Goal: Information Seeking & Learning: Learn about a topic

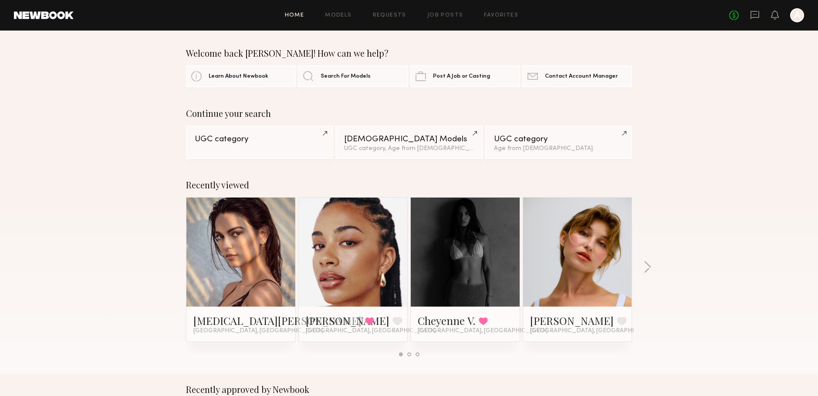
click at [292, 15] on link "Home" at bounding box center [295, 16] width 20 height 6
click at [356, 244] on link at bounding box center [353, 251] width 53 height 109
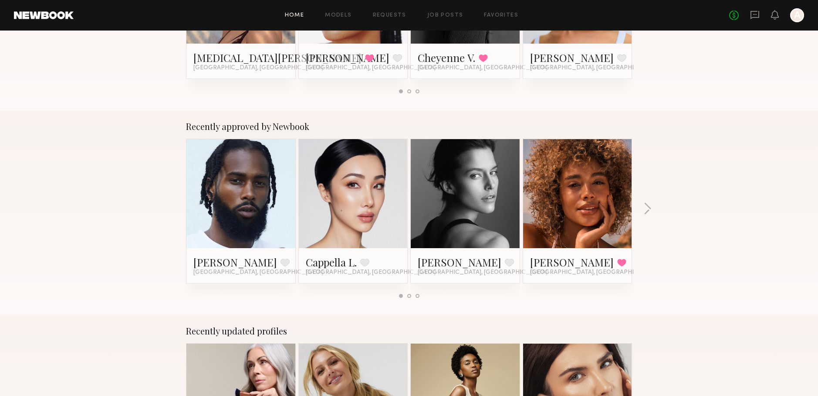
scroll to position [271, 0]
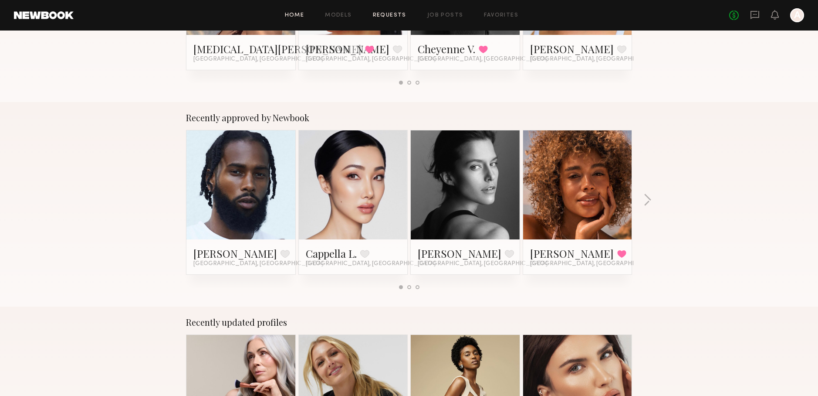
click at [379, 15] on link "Requests" at bounding box center [390, 16] width 34 height 6
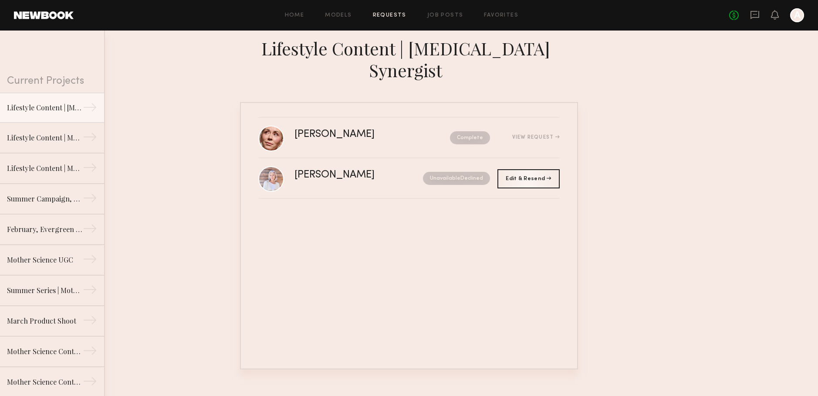
click at [350, 12] on div "Home Models Requests Job Posts Favorites Sign Out No fees up to $5,000 A" at bounding box center [439, 15] width 731 height 14
click at [348, 16] on link "Models" at bounding box center [338, 16] width 27 height 6
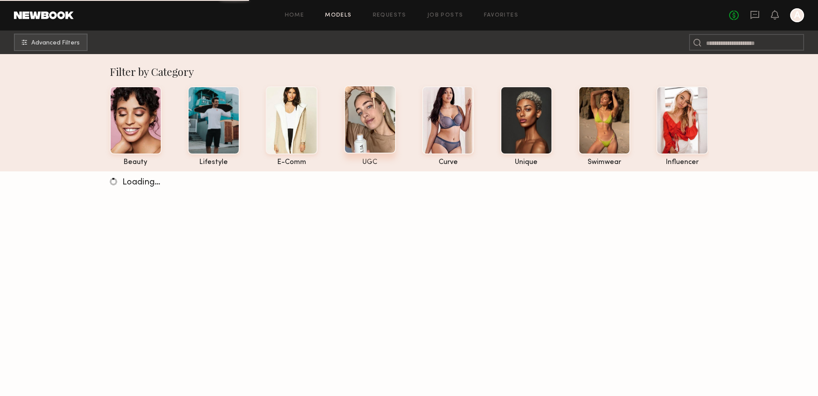
click at [380, 141] on div at bounding box center [370, 119] width 52 height 68
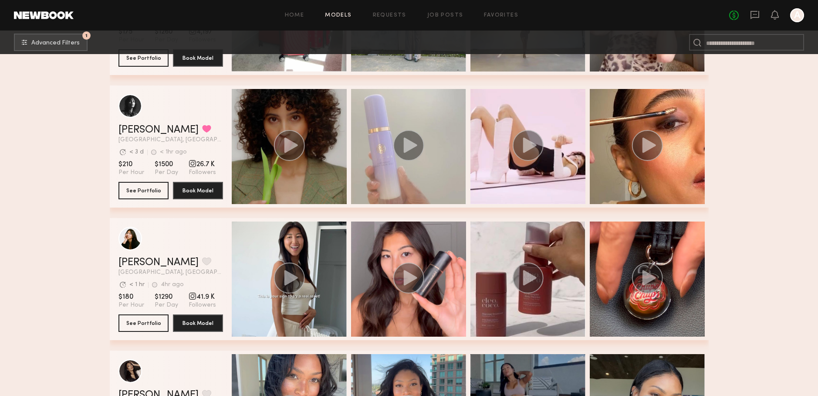
scroll to position [660, 0]
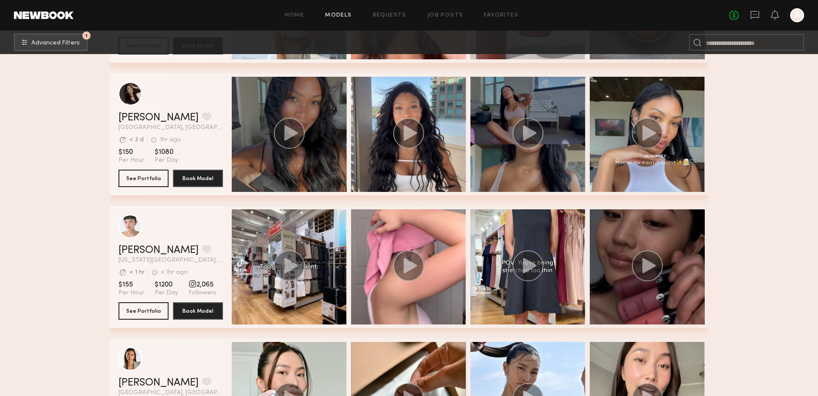
click at [259, 108] on div "grid" at bounding box center [289, 134] width 115 height 115
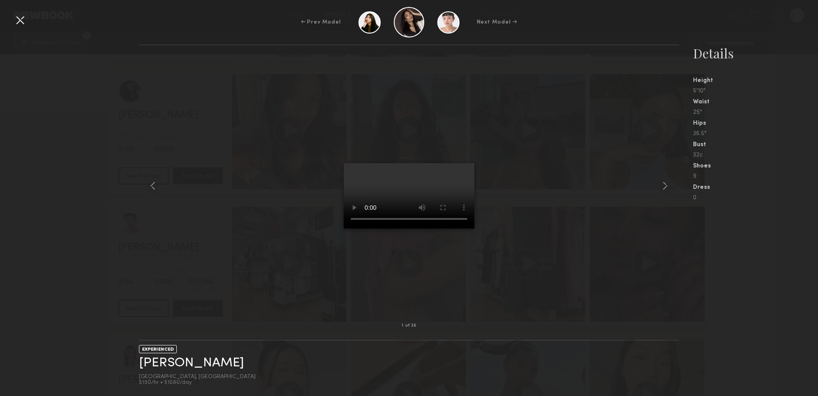
click at [667, 184] on html "Home Models Requests Job Posts Favorites Sign Out No fees up to $5,000 A 1 Adva…" at bounding box center [409, 233] width 818 height 1793
click at [666, 185] on html "Home Models Requests Job Posts Favorites Sign Out No fees up to $5,000 A 1 Adva…" at bounding box center [409, 236] width 818 height 1793
click at [585, 164] on html "Home Models Requests Job Posts Favorites Sign Out No fees up to $5,000 A 1 Adva…" at bounding box center [409, 236] width 818 height 1793
click at [229, 108] on div at bounding box center [409, 185] width 540 height 252
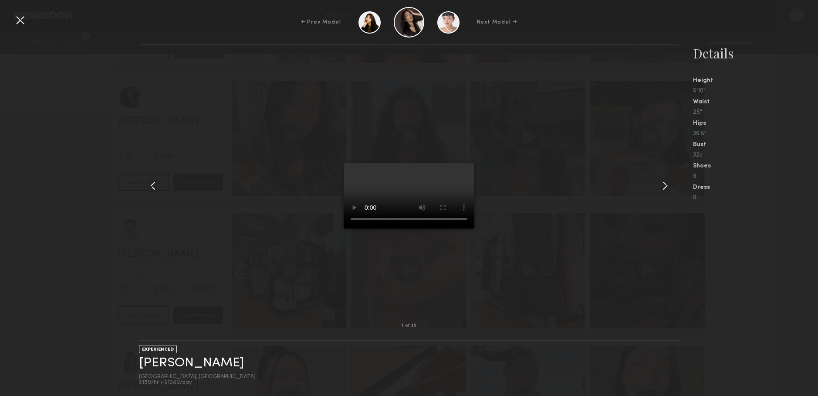
click at [670, 186] on common-icon at bounding box center [665, 186] width 14 height 14
click at [667, 186] on common-icon at bounding box center [665, 186] width 14 height 14
click at [665, 186] on common-icon at bounding box center [665, 186] width 14 height 14
click at [18, 20] on div at bounding box center [20, 20] width 14 height 14
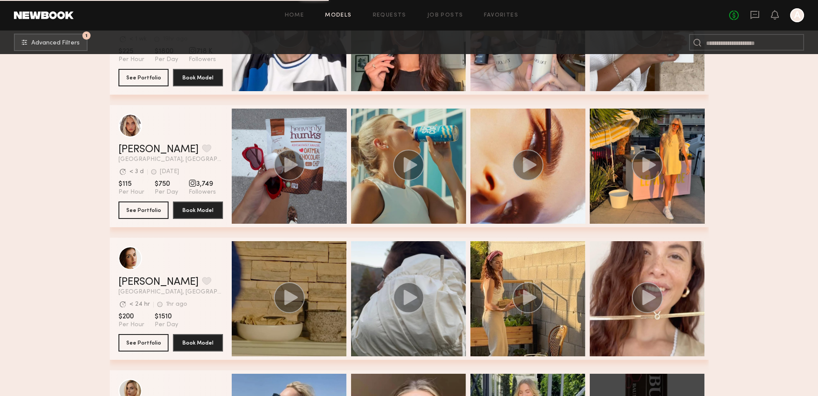
scroll to position [2215, 0]
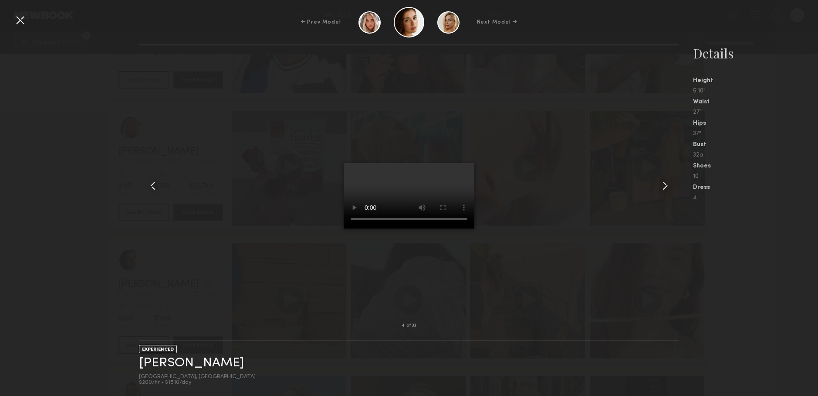
click at [665, 187] on common-icon at bounding box center [665, 186] width 14 height 14
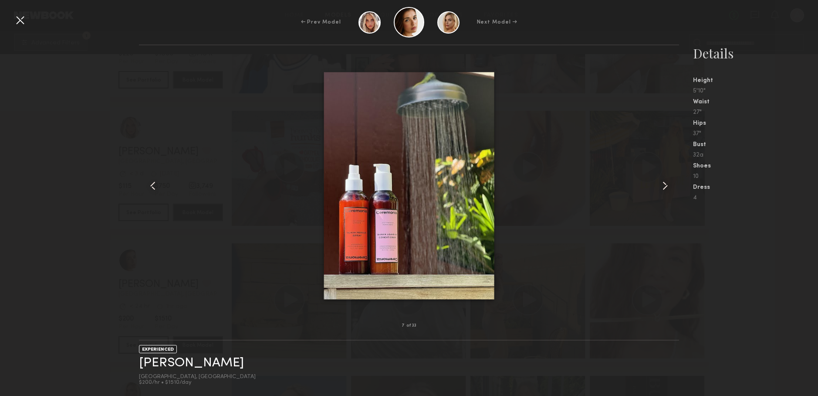
click at [665, 187] on common-icon at bounding box center [665, 186] width 14 height 14
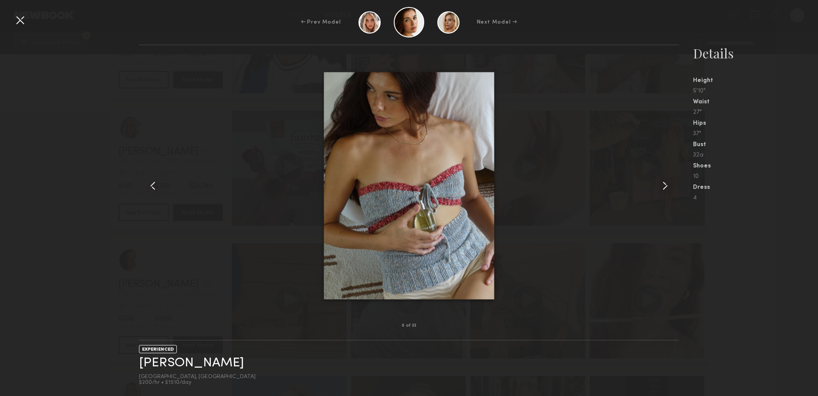
click at [665, 187] on common-icon at bounding box center [665, 186] width 14 height 14
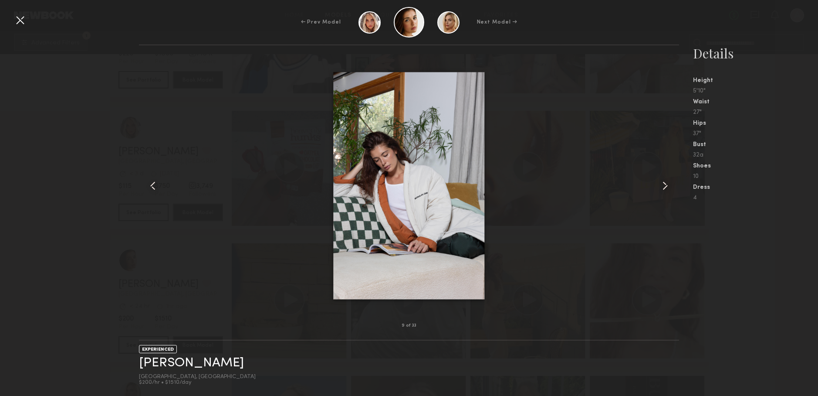
click at [665, 187] on common-icon at bounding box center [665, 186] width 14 height 14
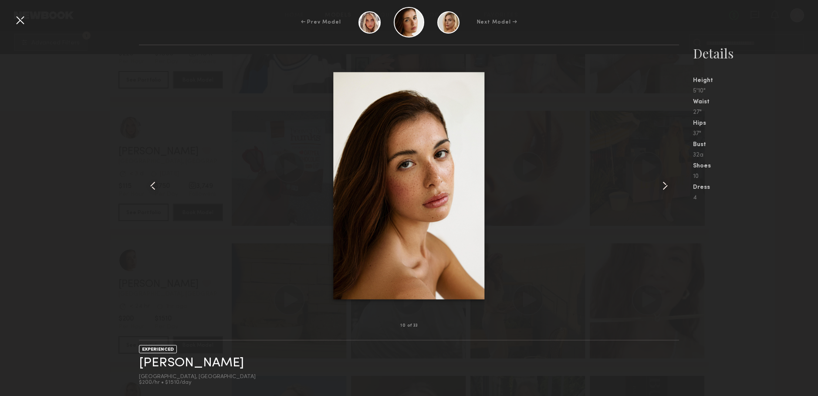
click at [665, 187] on common-icon at bounding box center [665, 186] width 14 height 14
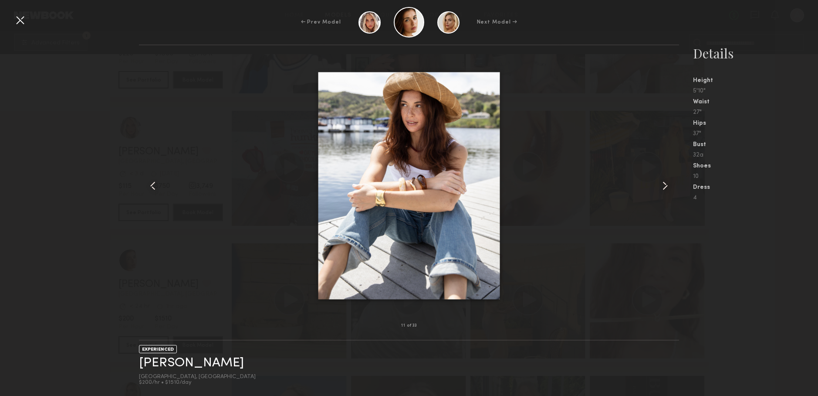
click at [665, 187] on common-icon at bounding box center [665, 186] width 14 height 14
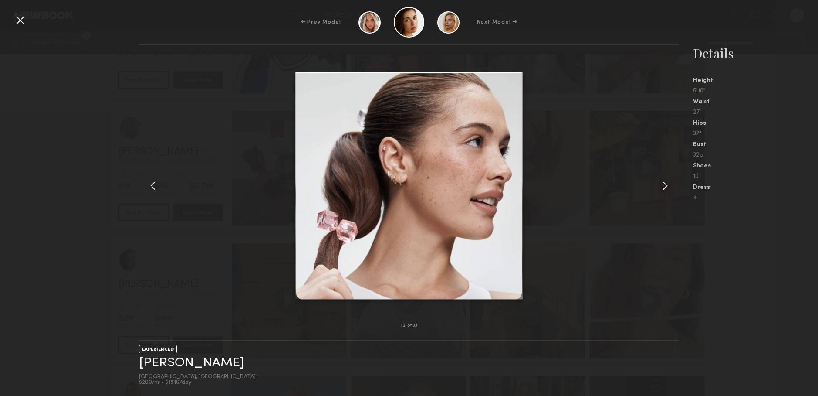
click at [169, 82] on div at bounding box center [409, 185] width 540 height 252
click at [17, 21] on div at bounding box center [20, 20] width 14 height 14
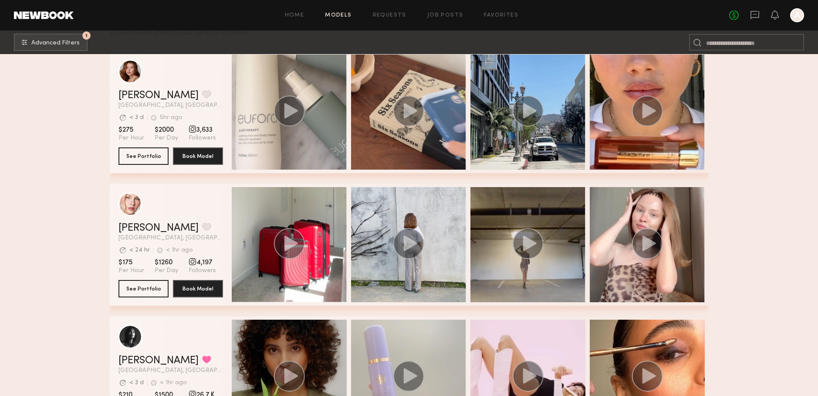
scroll to position [339, 0]
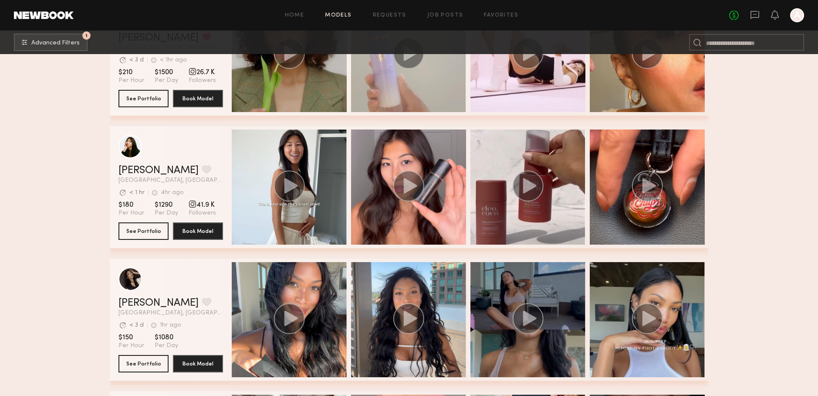
click at [433, 165] on div "grid" at bounding box center [408, 186] width 115 height 115
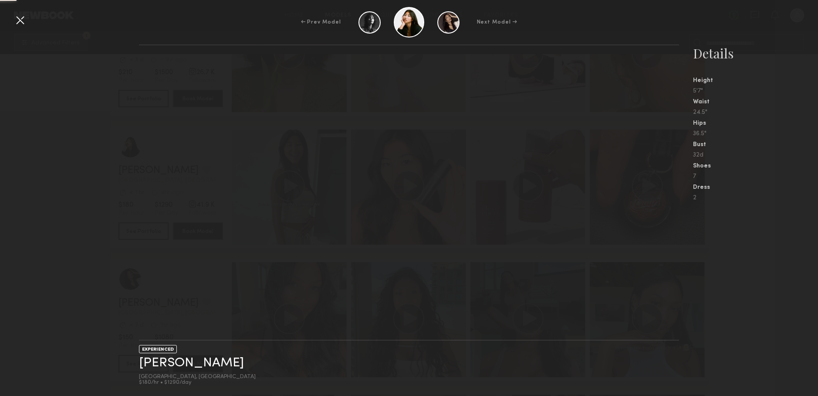
scroll to position [474, 0]
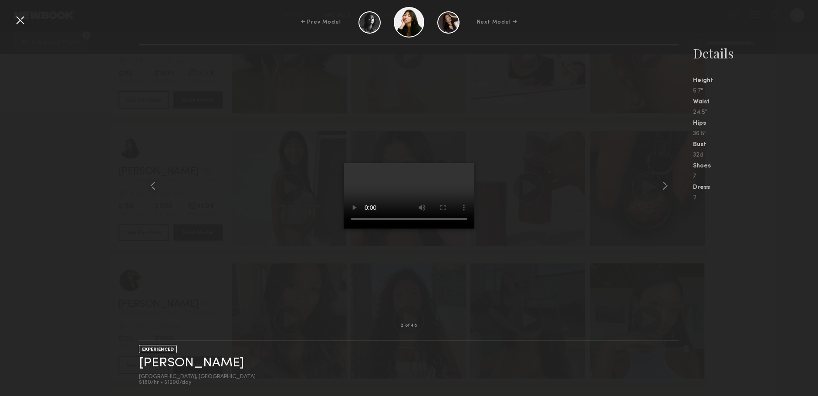
click at [22, 24] on div at bounding box center [20, 20] width 14 height 14
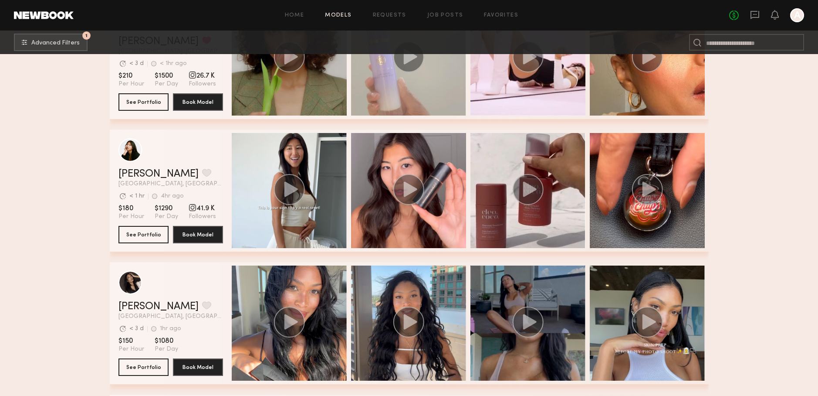
scroll to position [606, 0]
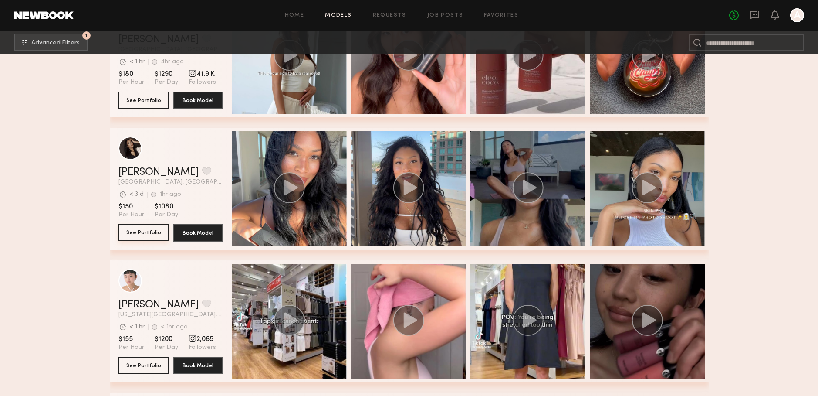
click at [136, 231] on button "See Portfolio" at bounding box center [143, 231] width 50 height 17
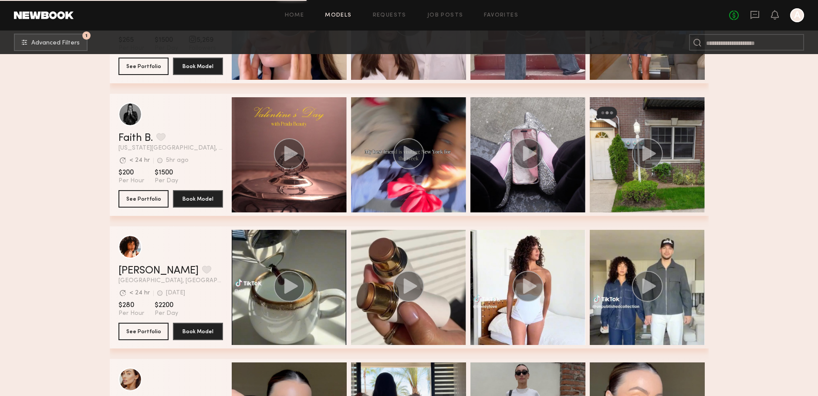
scroll to position [4598, 0]
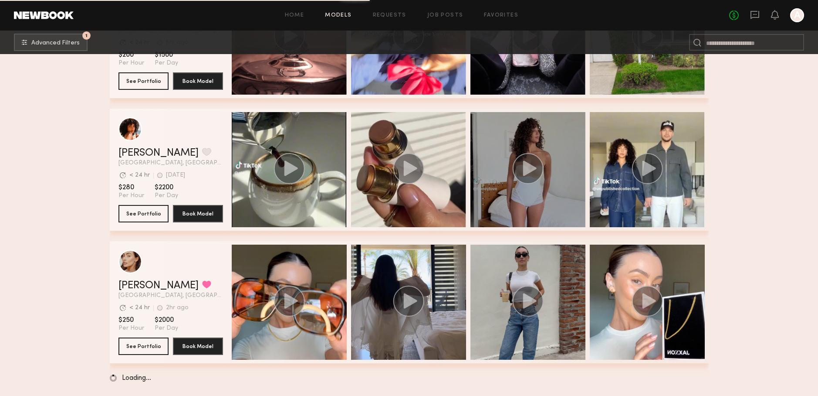
click at [538, 154] on icon "grid" at bounding box center [527, 168] width 31 height 31
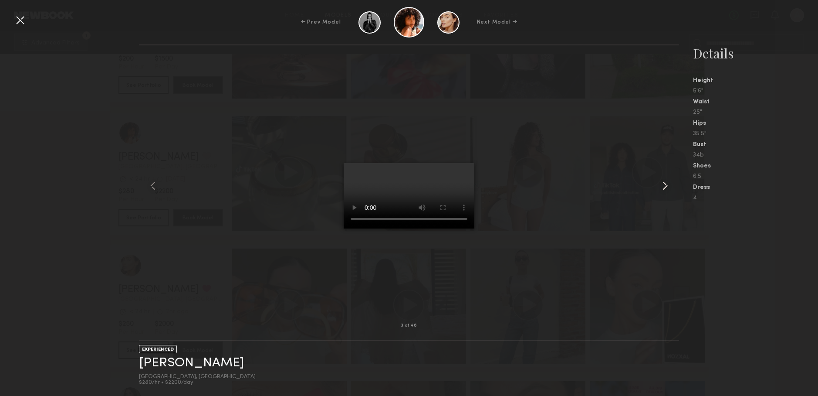
scroll to position [4593, 0]
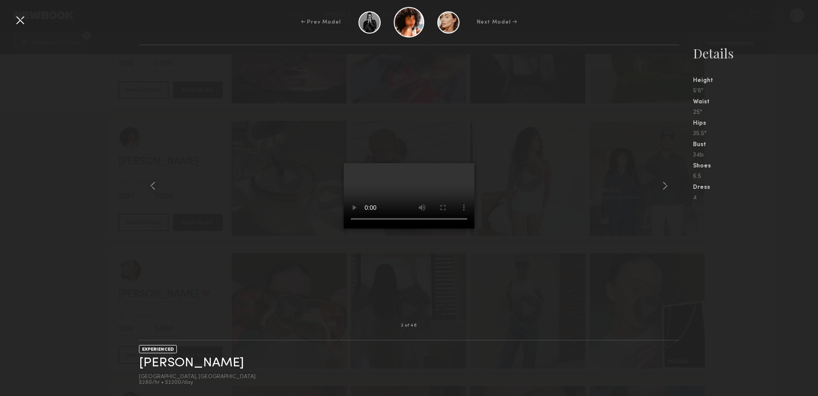
scroll to position [4591, 0]
click at [156, 186] on common-icon at bounding box center [153, 186] width 14 height 14
click at [159, 185] on common-icon at bounding box center [153, 186] width 14 height 14
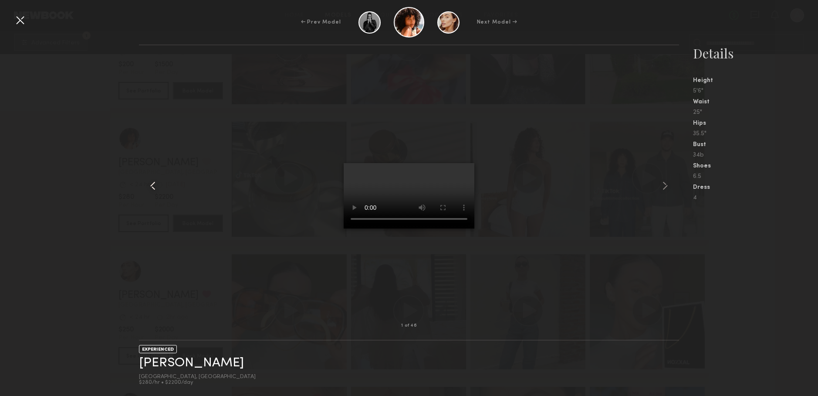
click at [153, 186] on common-icon at bounding box center [153, 186] width 14 height 14
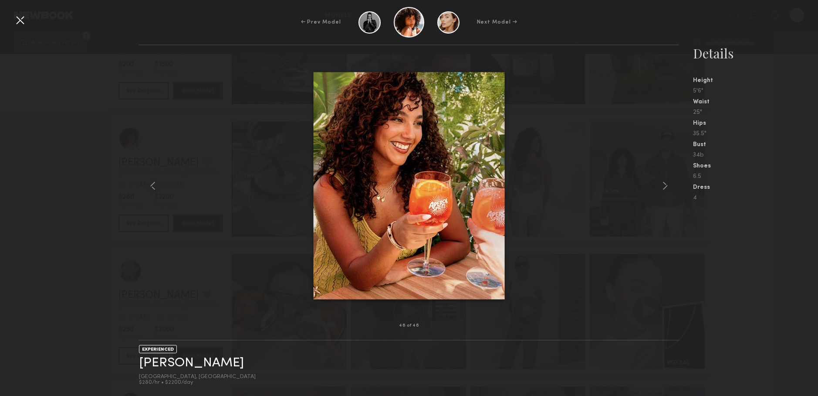
click at [24, 24] on div at bounding box center [20, 20] width 14 height 14
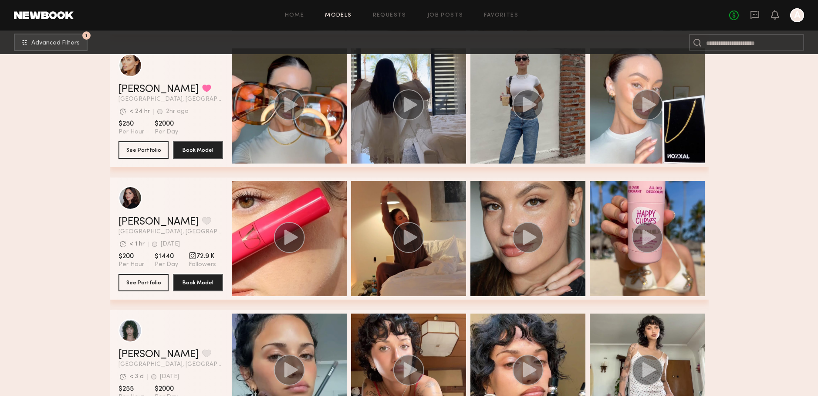
scroll to position [4791, 0]
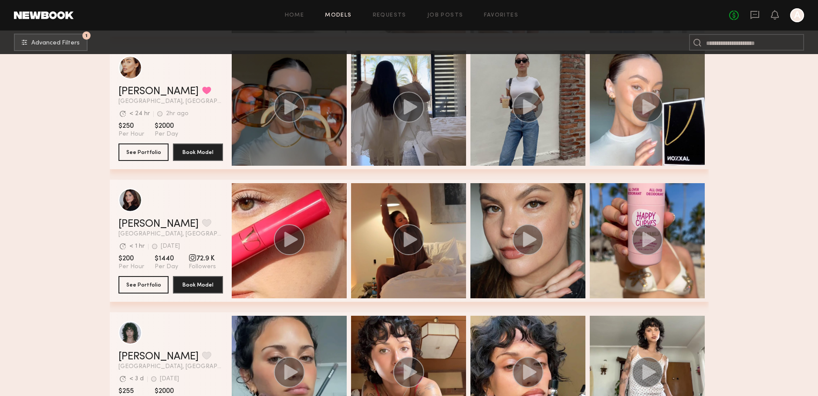
click at [284, 122] on icon "grid" at bounding box center [289, 106] width 31 height 31
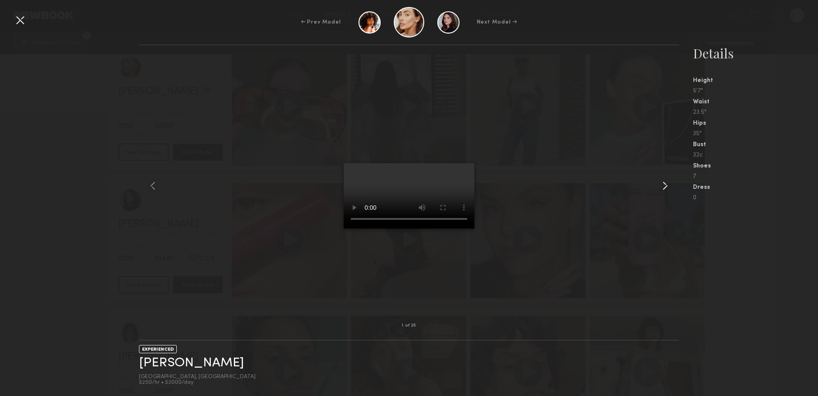
click at [665, 184] on common-icon at bounding box center [665, 186] width 14 height 14
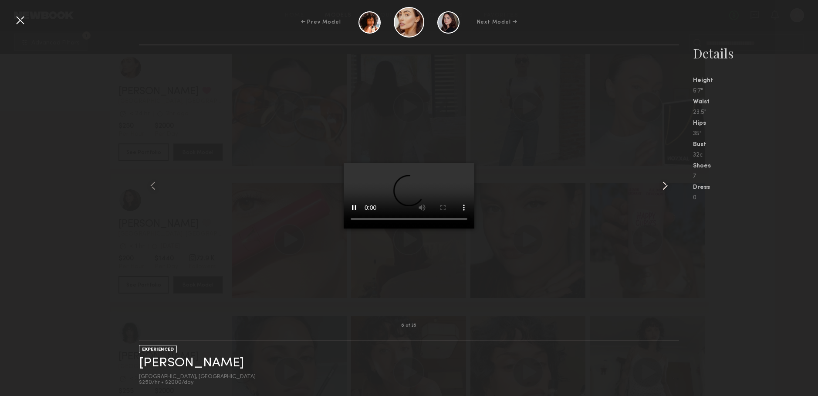
click at [665, 184] on common-icon at bounding box center [665, 186] width 14 height 14
click at [20, 20] on div at bounding box center [20, 20] width 14 height 14
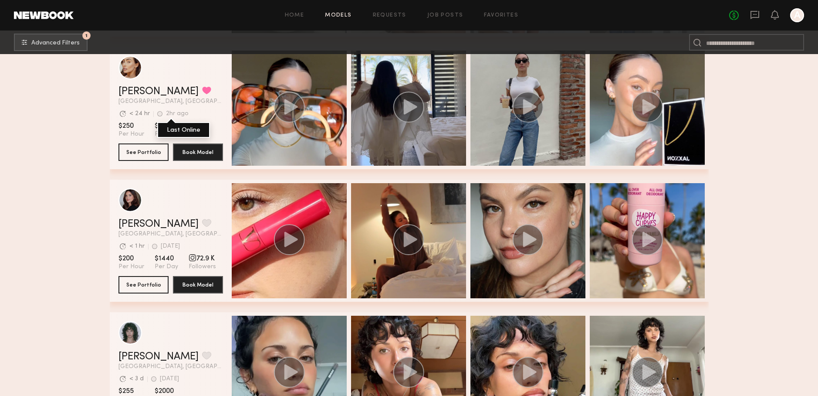
scroll to position [4978, 0]
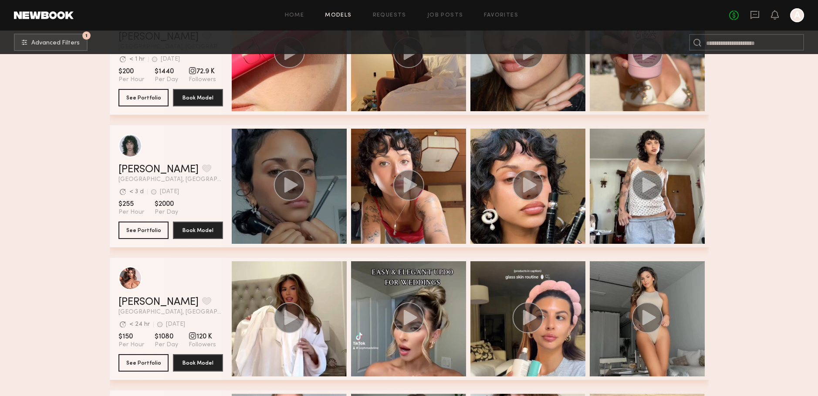
click at [271, 175] on div "grid" at bounding box center [289, 186] width 115 height 115
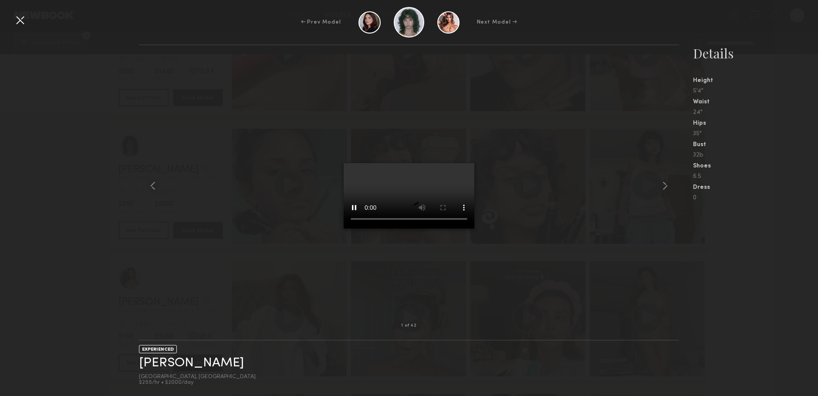
click at [264, 143] on div at bounding box center [409, 185] width 540 height 252
click at [23, 21] on div at bounding box center [20, 20] width 14 height 14
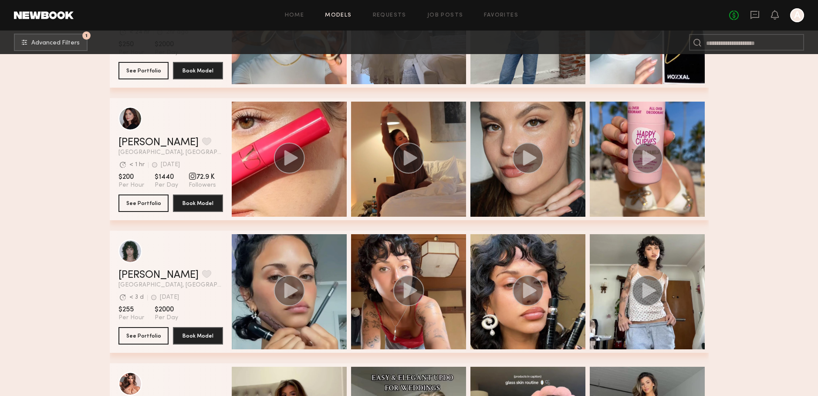
scroll to position [4866, 0]
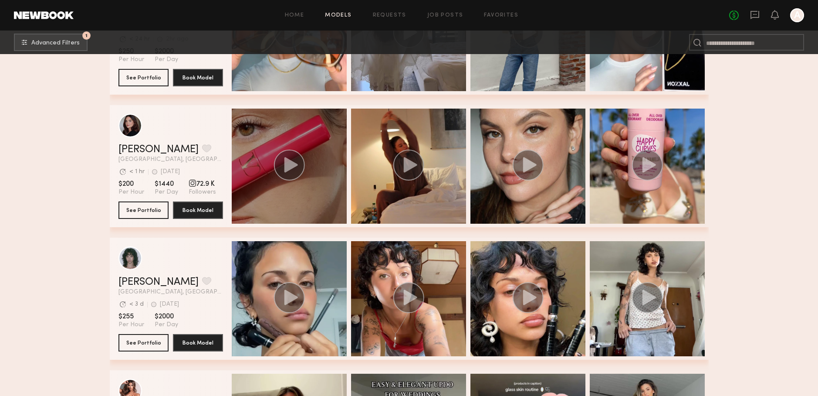
click at [288, 171] on circle "grid" at bounding box center [289, 164] width 31 height 31
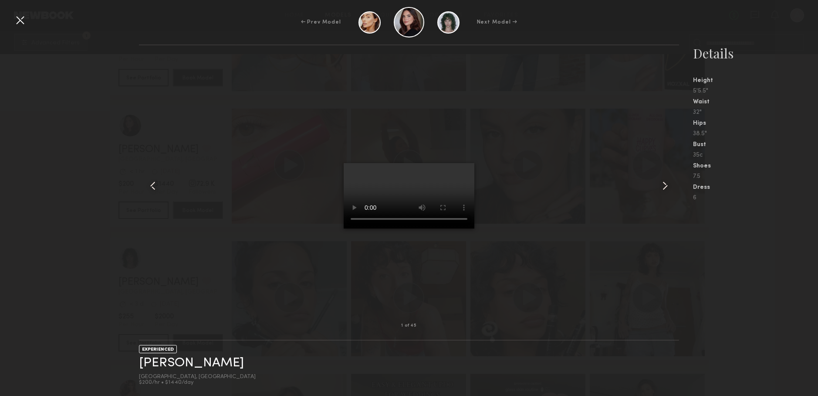
click at [668, 186] on common-icon at bounding box center [665, 186] width 14 height 14
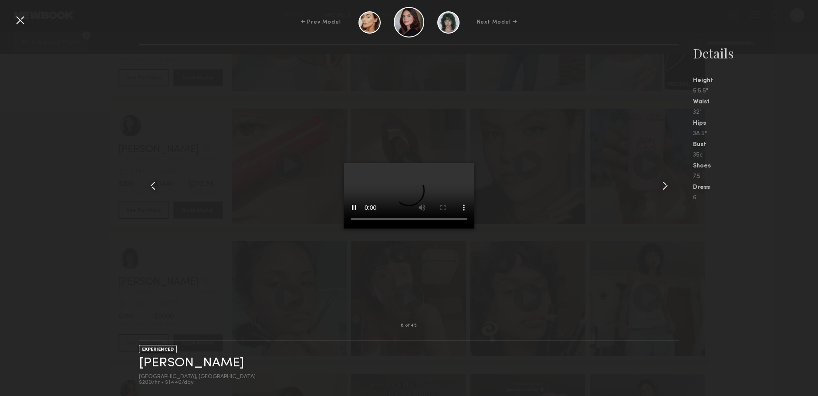
click at [668, 186] on common-icon at bounding box center [665, 186] width 14 height 14
click at [662, 188] on common-icon at bounding box center [665, 186] width 14 height 14
click at [710, 269] on nb-gallery-model-stats "Details Height 5'5.5" Waist 32" Hips 38.5" Bust 35c Shoes 7.5 Dress 6" at bounding box center [748, 219] width 139 height 351
click at [19, 21] on div at bounding box center [20, 20] width 14 height 14
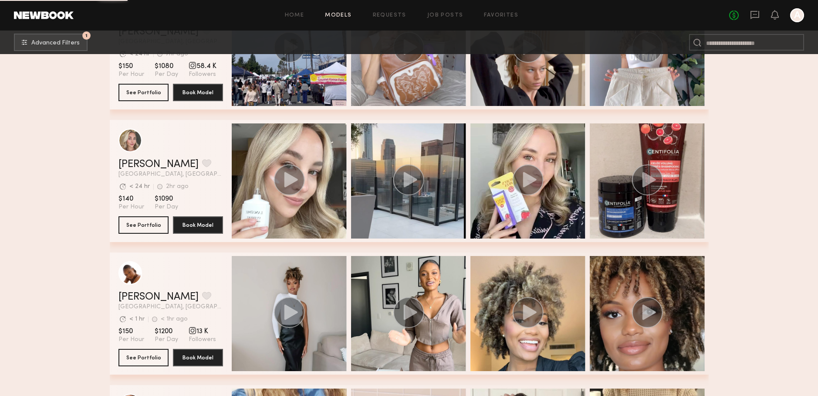
scroll to position [6097, 0]
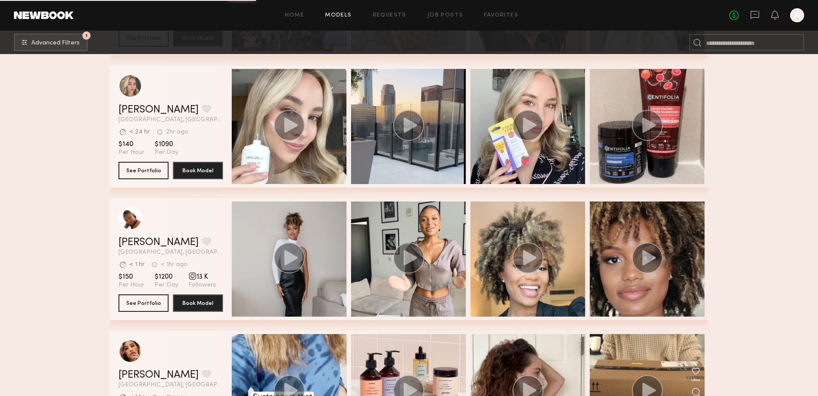
click at [280, 101] on div "grid" at bounding box center [289, 126] width 115 height 115
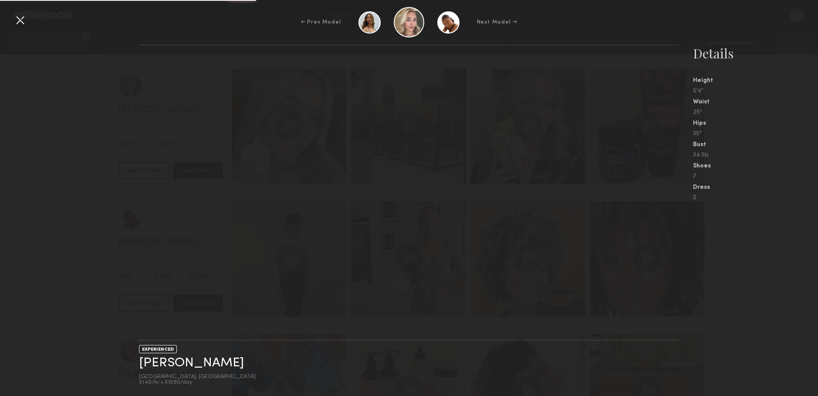
scroll to position [6097, 0]
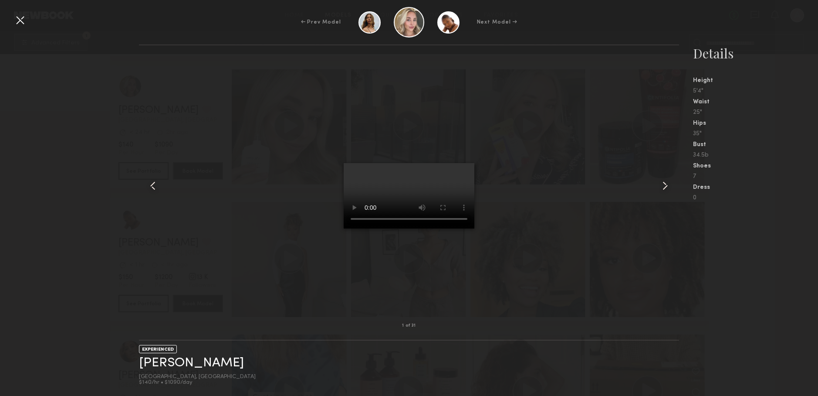
click at [18, 22] on div at bounding box center [20, 20] width 14 height 14
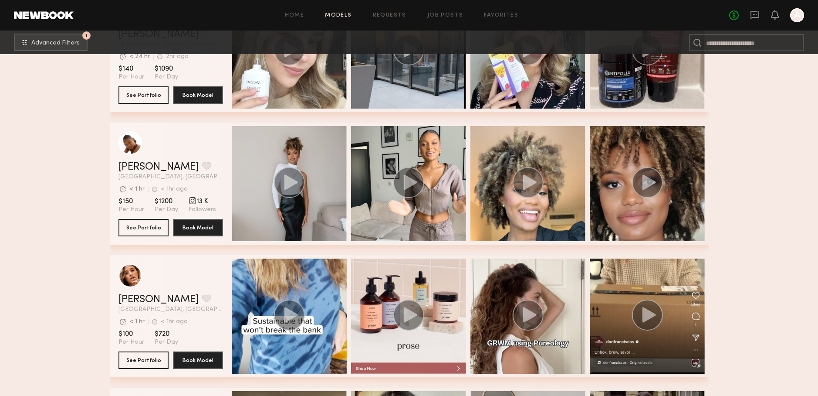
scroll to position [6173, 0]
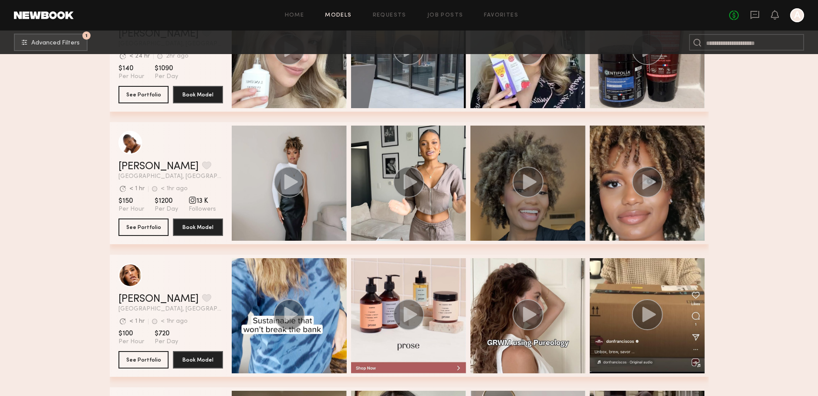
click at [548, 193] on div "grid" at bounding box center [527, 182] width 115 height 115
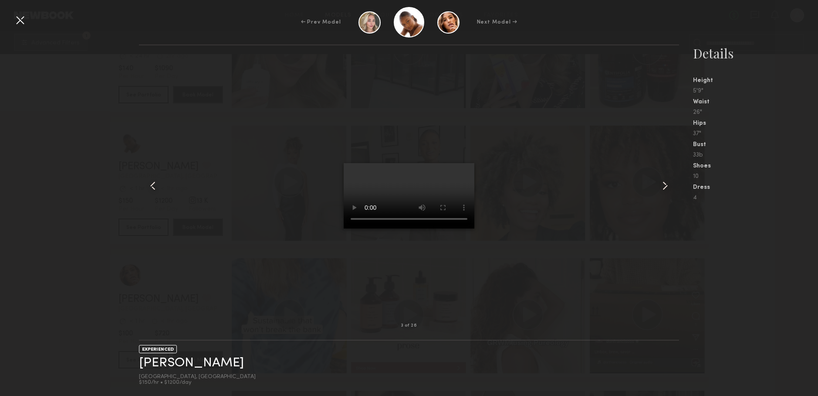
click at [806, 300] on nb-gallery-model-stats "Details Height 5'9" Waist 26" Hips 37" Bust 33b Shoes 10 Dress 4" at bounding box center [748, 219] width 139 height 351
click at [23, 24] on div at bounding box center [20, 20] width 14 height 14
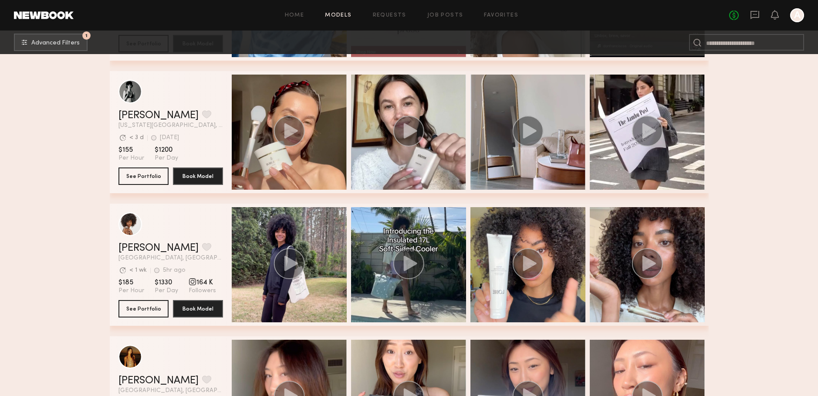
scroll to position [6565, 0]
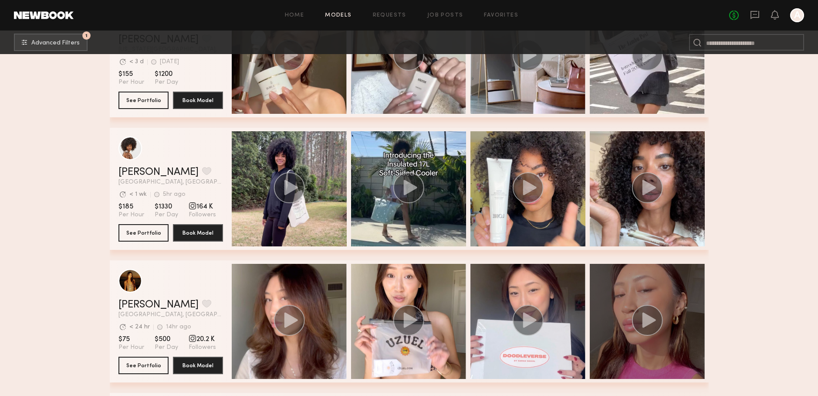
click at [656, 298] on div "grid" at bounding box center [647, 321] width 115 height 115
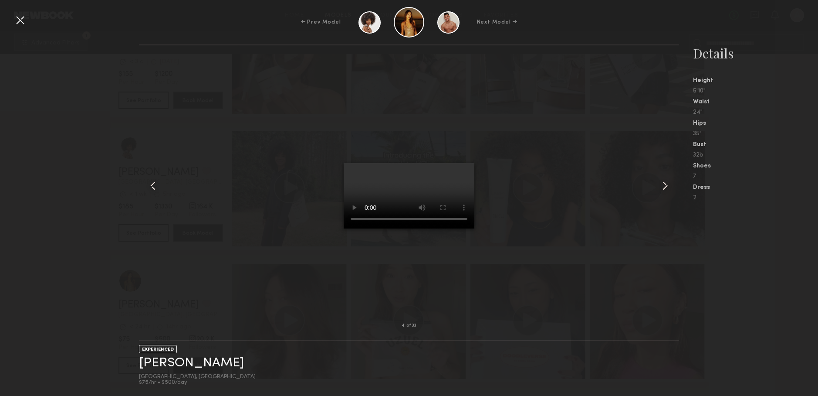
click at [21, 22] on div at bounding box center [20, 20] width 14 height 14
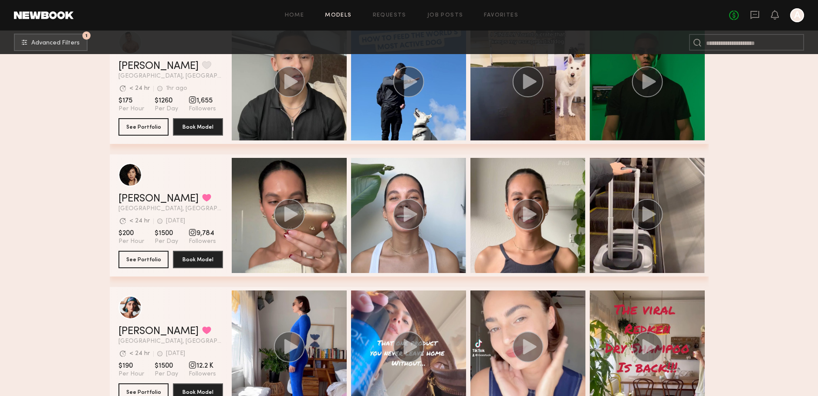
scroll to position [6936, 0]
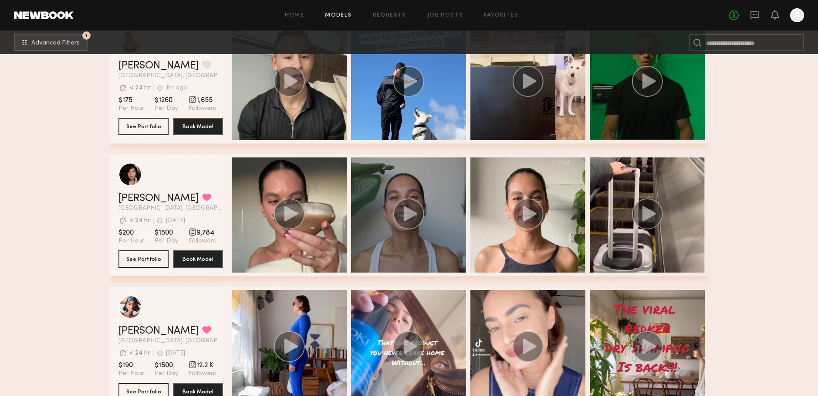
click at [421, 214] on circle "grid" at bounding box center [408, 213] width 31 height 31
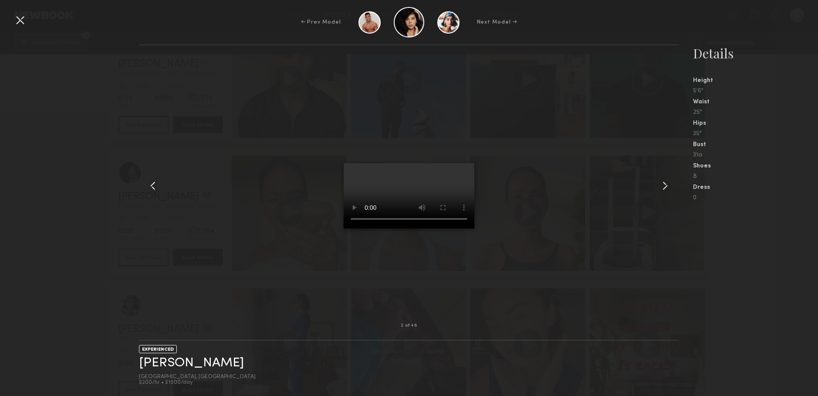
scroll to position [6933, 0]
click at [215, 125] on div at bounding box center [409, 185] width 540 height 252
click at [24, 24] on div at bounding box center [20, 20] width 14 height 14
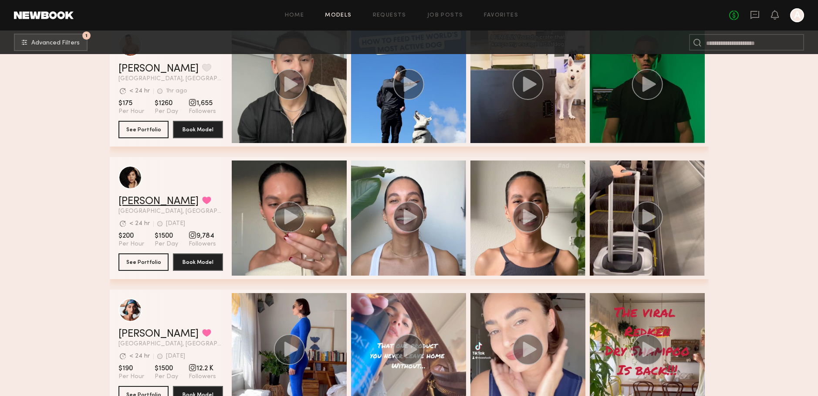
click at [146, 203] on link "[PERSON_NAME]" at bounding box center [158, 201] width 80 height 10
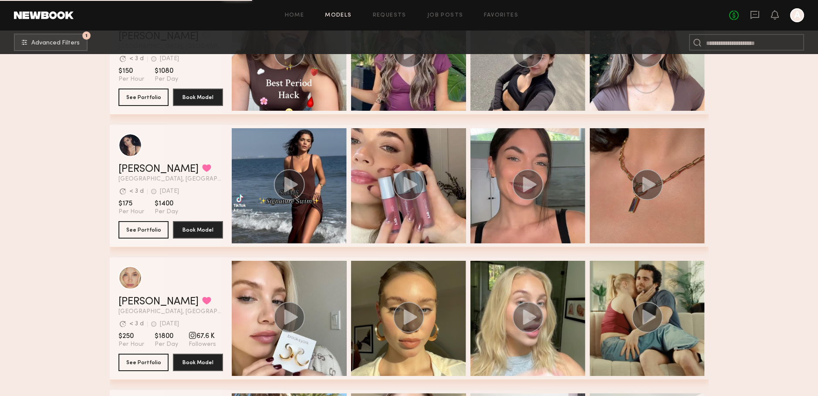
scroll to position [7612, 0]
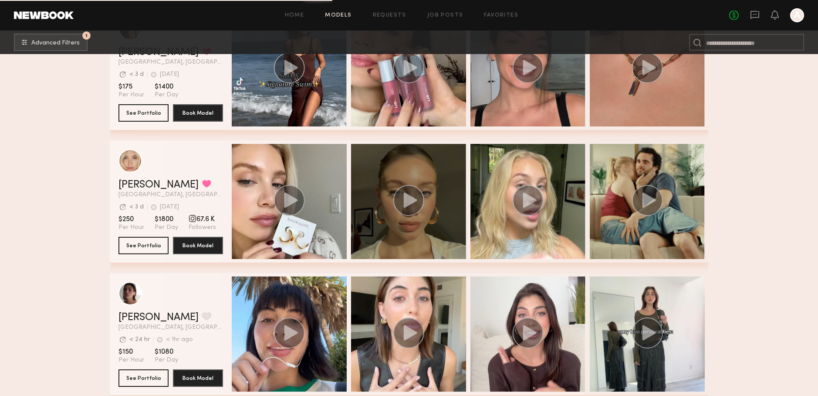
click at [412, 197] on icon "grid" at bounding box center [410, 199] width 14 height 15
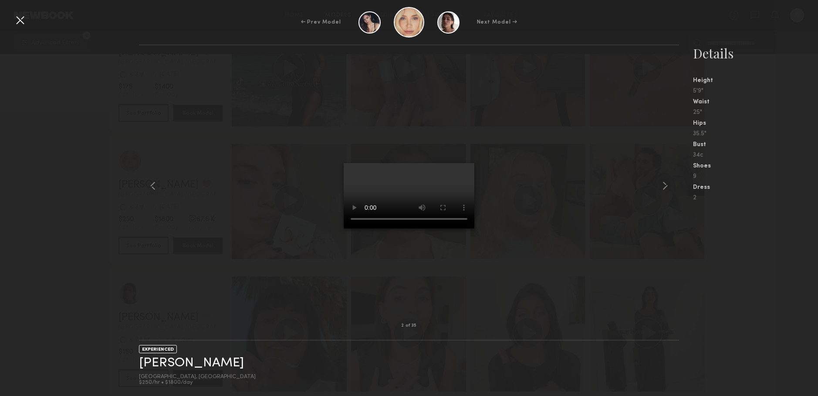
click at [247, 116] on div at bounding box center [409, 185] width 540 height 252
click at [23, 22] on div at bounding box center [20, 20] width 14 height 14
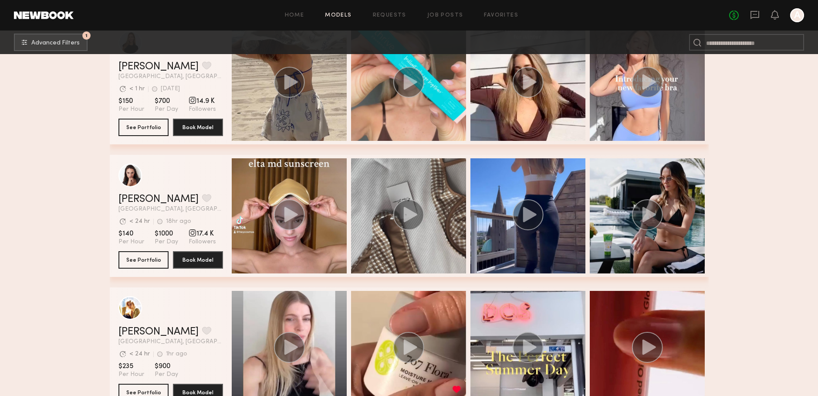
scroll to position [8286, 0]
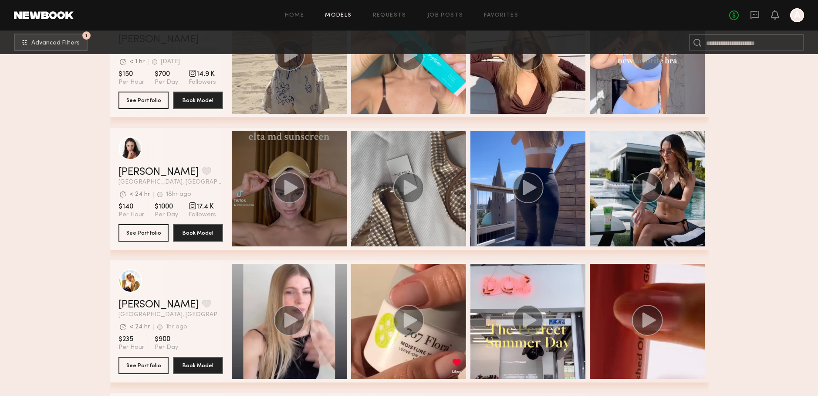
click at [291, 181] on circle "grid" at bounding box center [289, 187] width 31 height 31
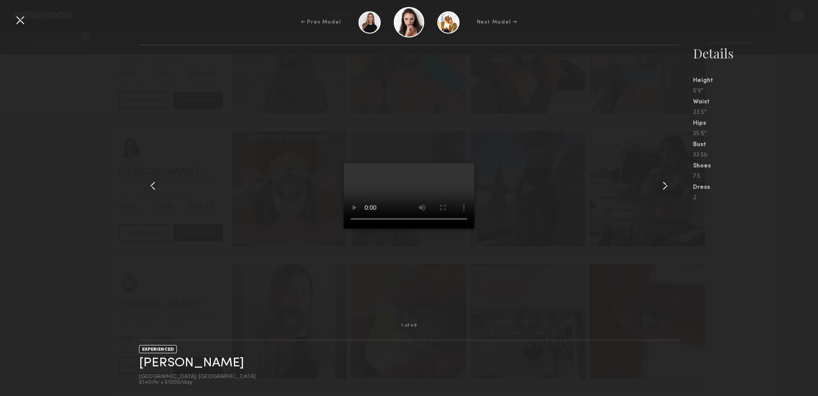
click at [512, 229] on div at bounding box center [409, 185] width 540 height 252
drag, startPoint x: 21, startPoint y: 17, endPoint x: 41, endPoint y: 23, distance: 20.4
click at [22, 17] on div at bounding box center [20, 20] width 14 height 14
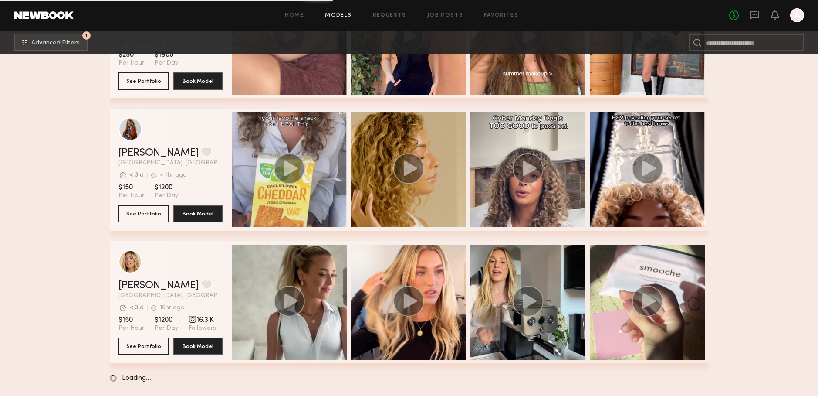
scroll to position [9362, 0]
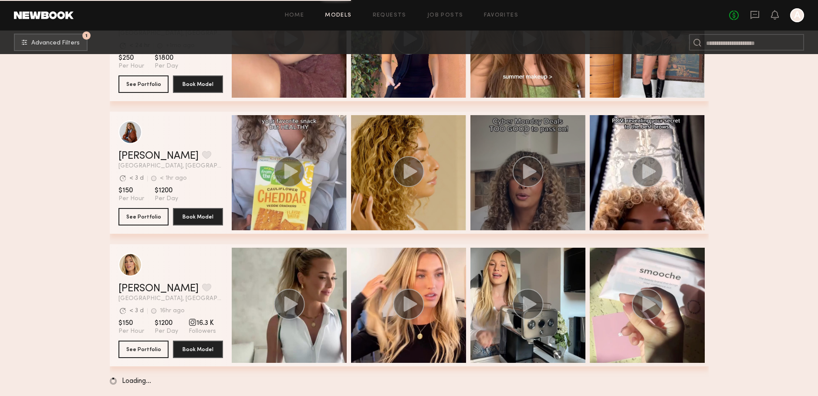
click at [529, 162] on circle "grid" at bounding box center [527, 171] width 31 height 31
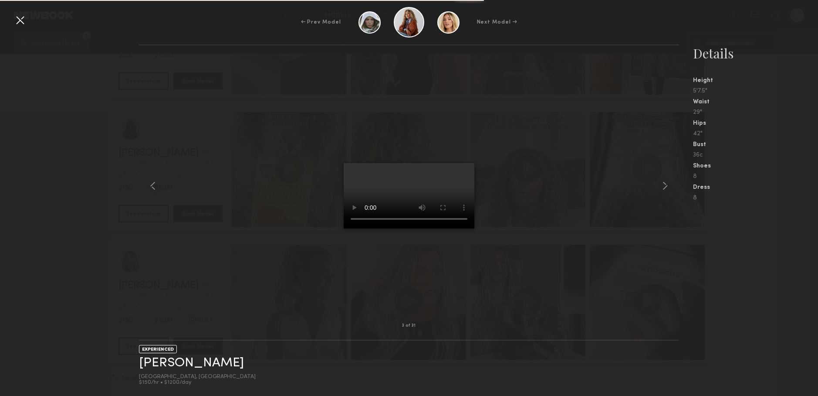
scroll to position [9365, 0]
click at [22, 23] on div at bounding box center [20, 20] width 14 height 14
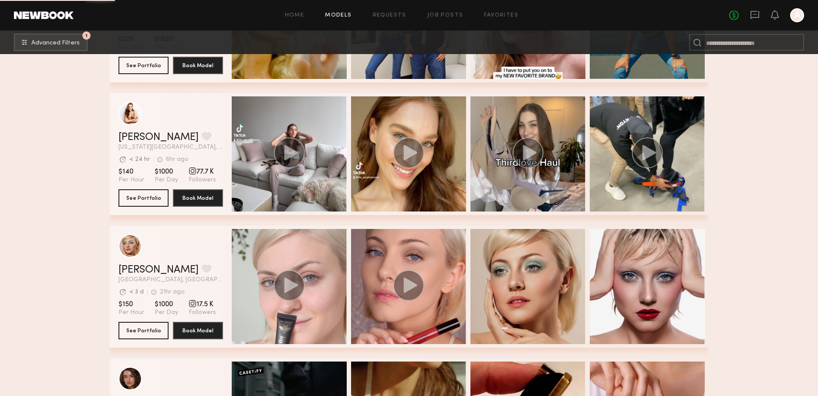
scroll to position [10954, 0]
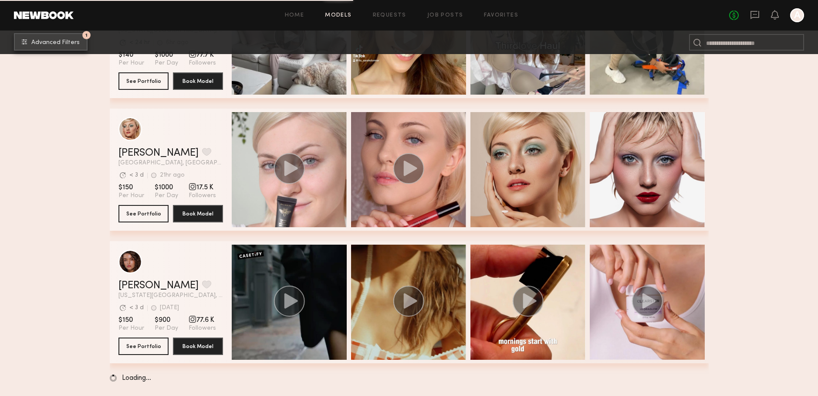
click at [56, 45] on span "Advanced Filters" at bounding box center [55, 43] width 48 height 6
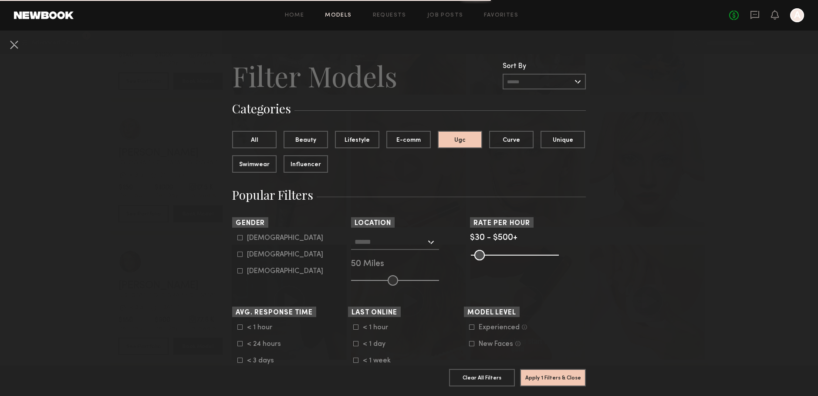
click at [262, 255] on div "[DEMOGRAPHIC_DATA]" at bounding box center [285, 254] width 76 height 5
type input "**"
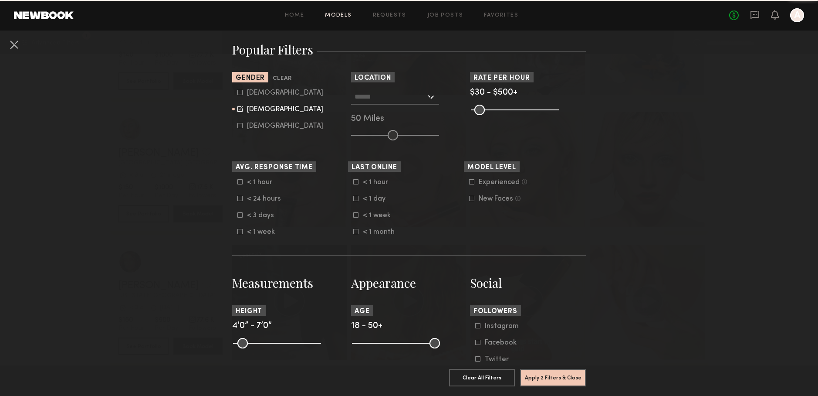
scroll to position [149, 0]
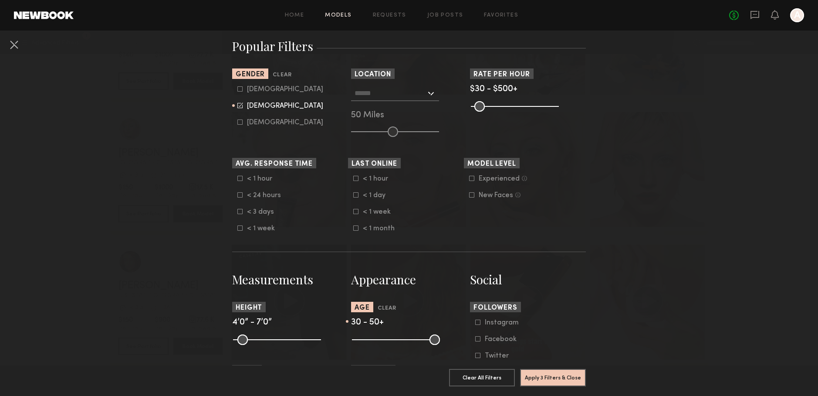
drag, startPoint x: 355, startPoint y: 336, endPoint x: 386, endPoint y: 337, distance: 30.1
type input "**"
click at [386, 337] on input "range" at bounding box center [396, 339] width 88 height 10
click at [555, 380] on button "Apply 3 Filters & Close" at bounding box center [553, 376] width 66 height 17
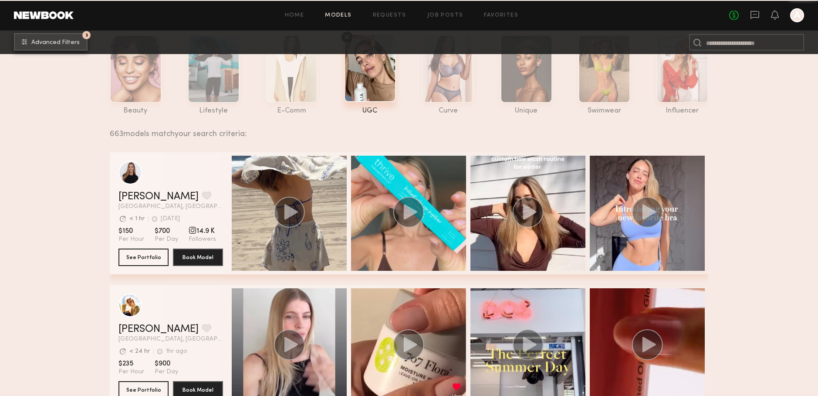
scroll to position [53, 0]
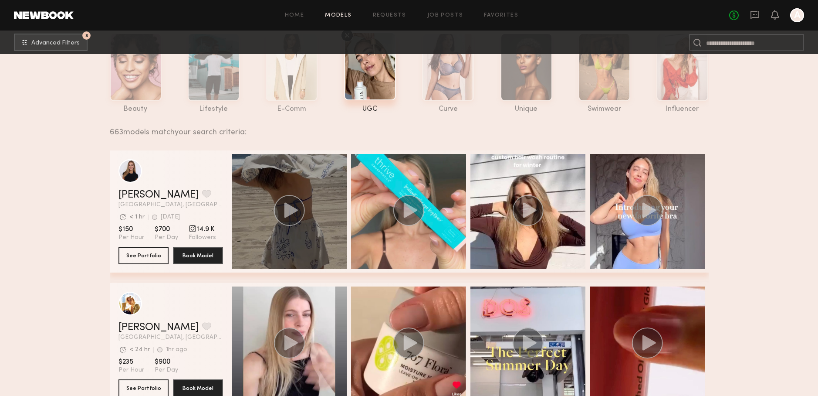
click at [261, 226] on div "grid" at bounding box center [289, 211] width 115 height 115
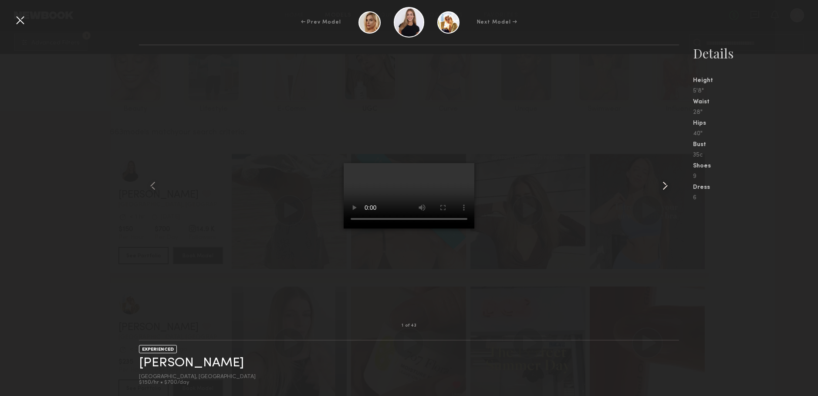
click at [667, 188] on common-icon at bounding box center [665, 186] width 14 height 14
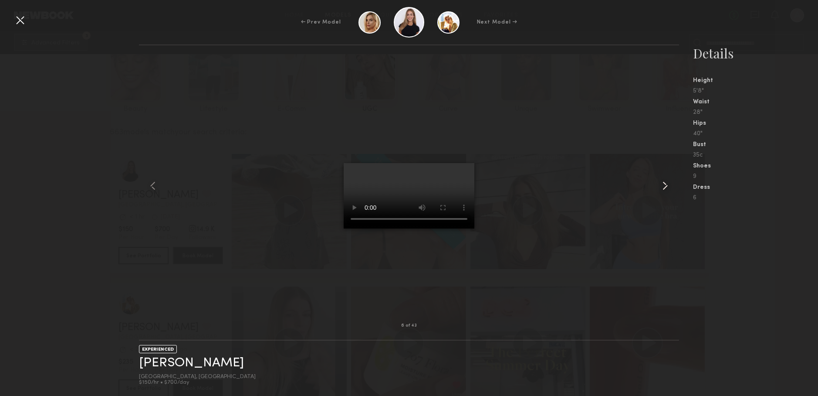
click at [667, 188] on common-icon at bounding box center [665, 186] width 14 height 14
click at [21, 22] on div at bounding box center [20, 20] width 14 height 14
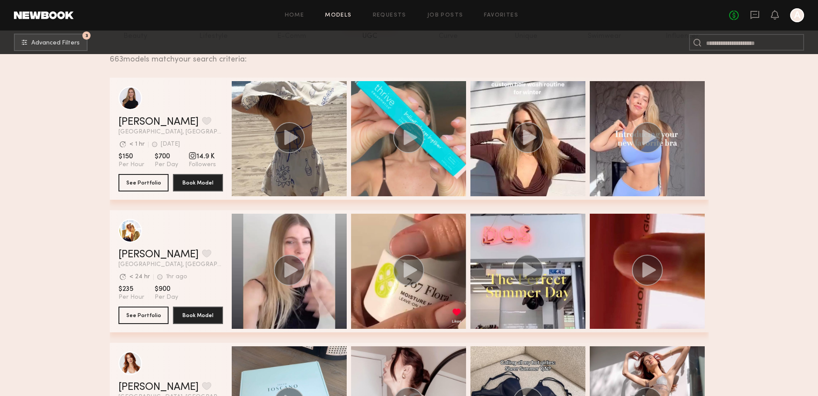
scroll to position [362, 0]
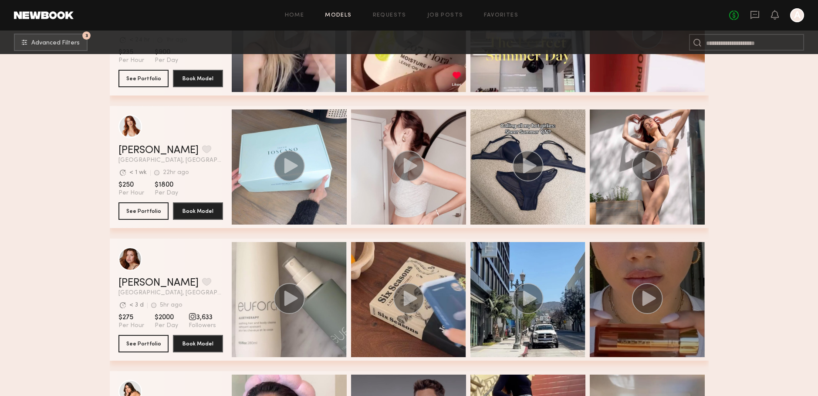
click at [659, 290] on circle "grid" at bounding box center [647, 298] width 30 height 30
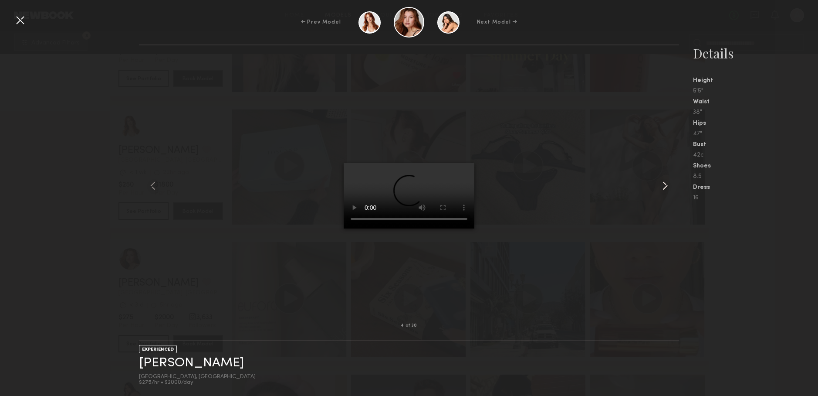
click at [667, 184] on common-icon at bounding box center [665, 186] width 14 height 14
click at [666, 184] on common-icon at bounding box center [665, 186] width 14 height 14
click at [664, 186] on common-icon at bounding box center [665, 186] width 14 height 14
click at [713, 260] on nb-gallery-model-stats "Details Height 5'5" Waist 38" Hips 47" Bust 42c Shoes 8.5 Dress 16" at bounding box center [748, 219] width 139 height 351
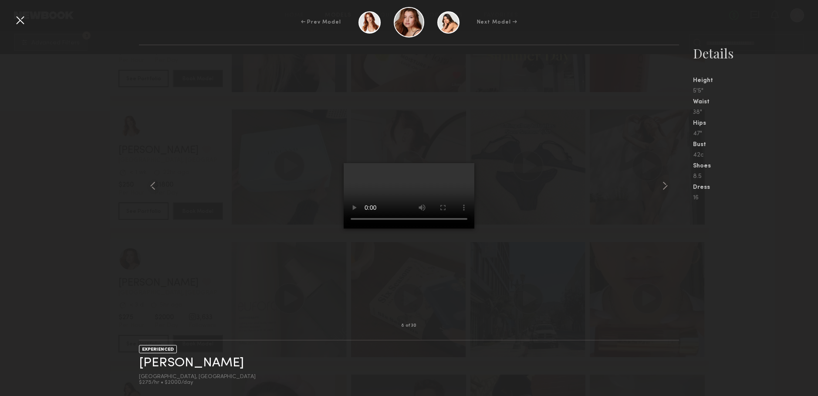
click at [21, 23] on div at bounding box center [20, 20] width 14 height 14
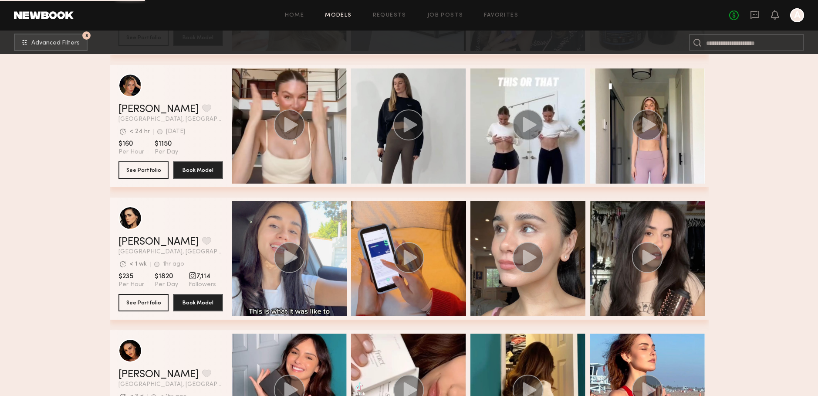
scroll to position [1029, 0]
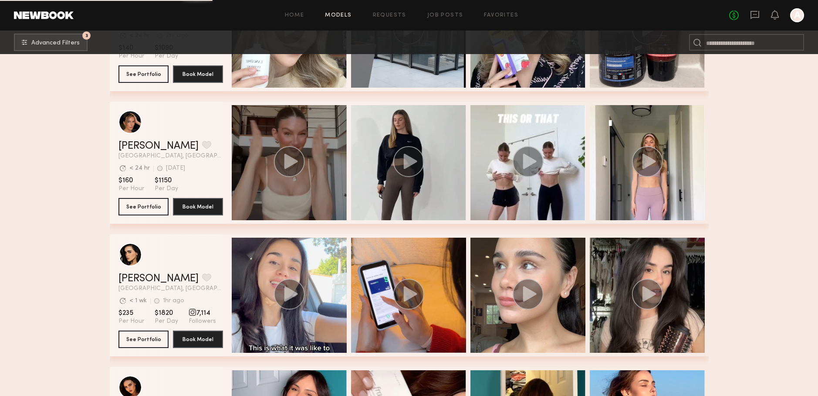
click at [291, 136] on div "grid" at bounding box center [289, 162] width 115 height 115
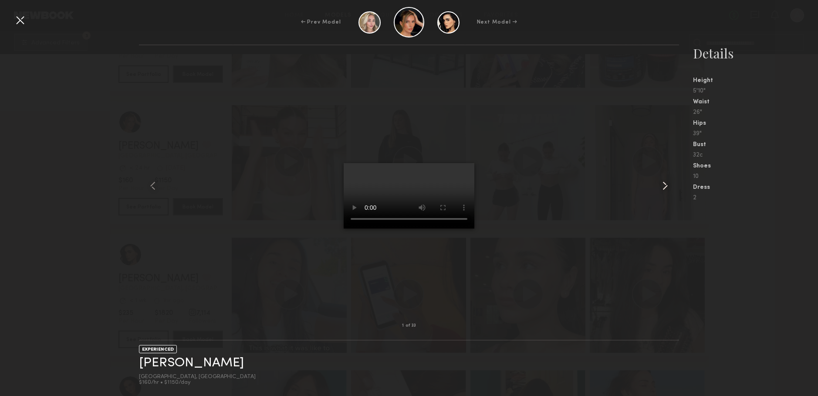
click at [666, 185] on common-icon at bounding box center [665, 186] width 14 height 14
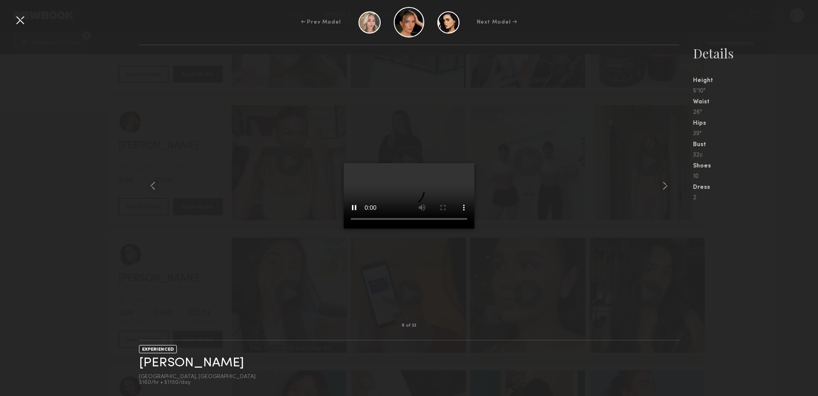
click at [20, 20] on div at bounding box center [20, 20] width 14 height 14
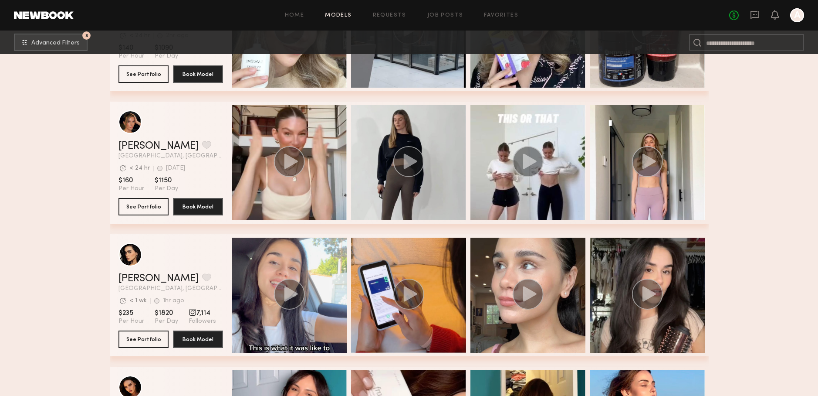
scroll to position [1107, 0]
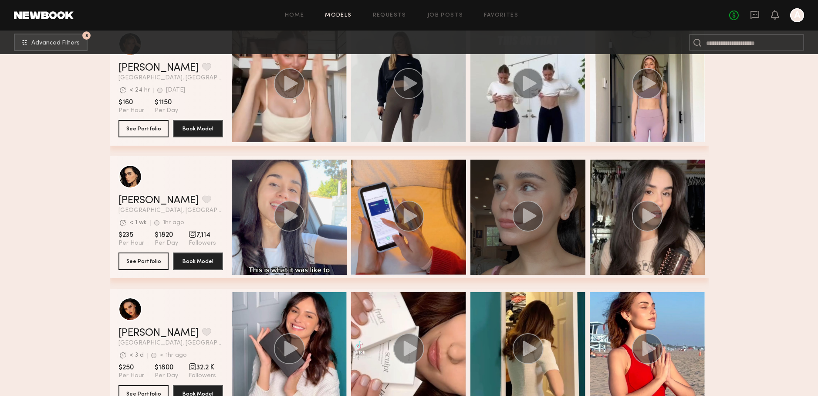
click at [585, 231] on div "grid" at bounding box center [527, 216] width 115 height 115
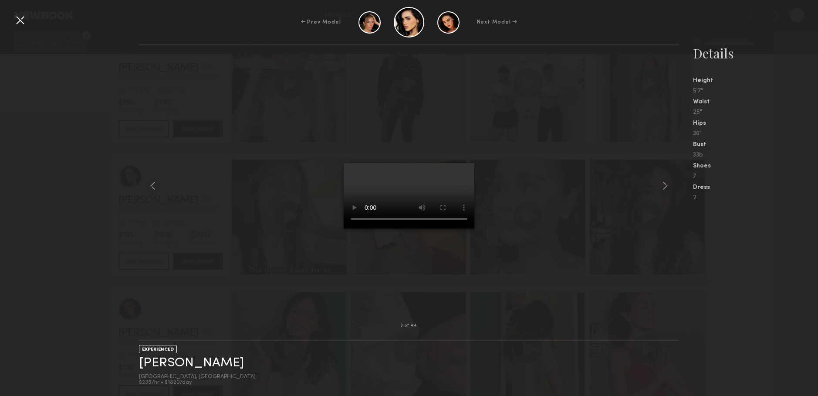
click at [20, 20] on div at bounding box center [20, 20] width 14 height 14
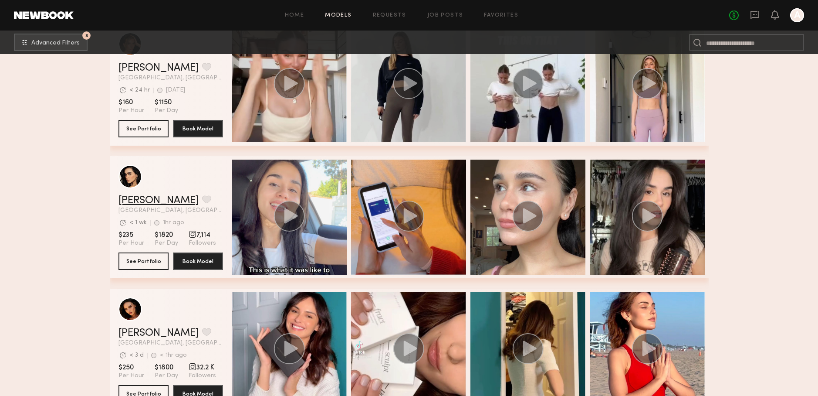
click at [159, 200] on link "[PERSON_NAME]" at bounding box center [158, 200] width 80 height 10
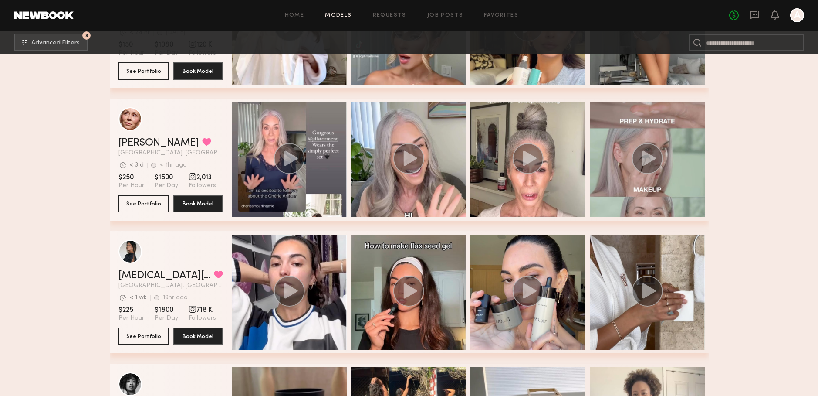
scroll to position [3544, 0]
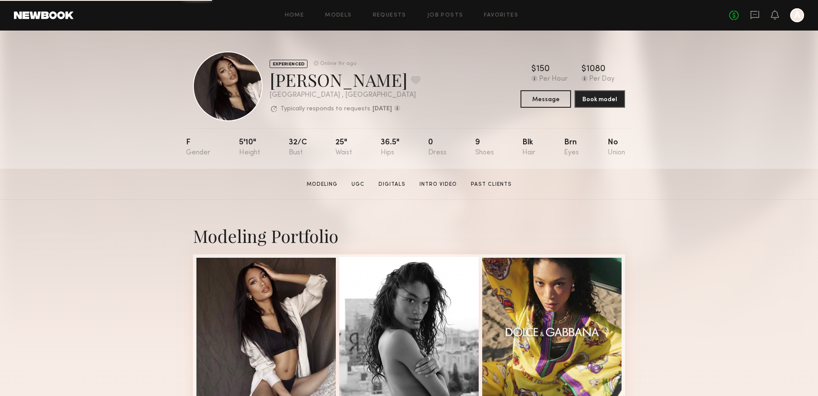
click at [352, 181] on link "UGC" at bounding box center [358, 184] width 20 height 8
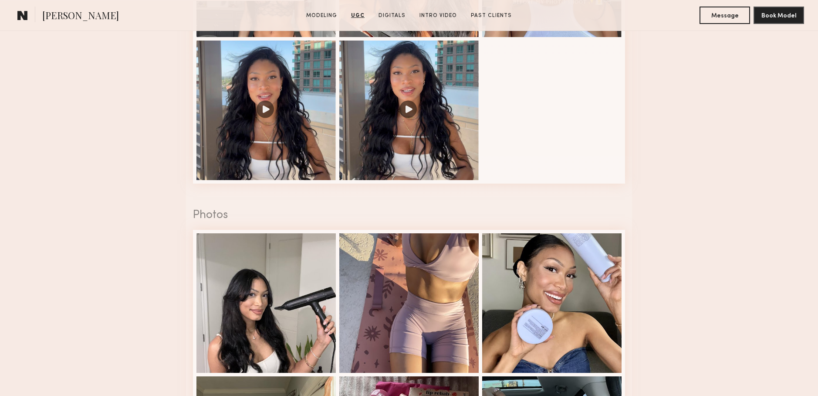
scroll to position [1113, 0]
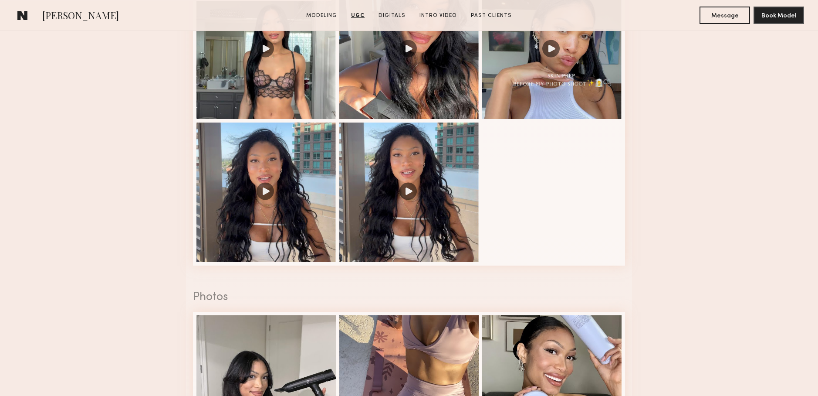
click at [352, 181] on div at bounding box center [408, 191] width 139 height 139
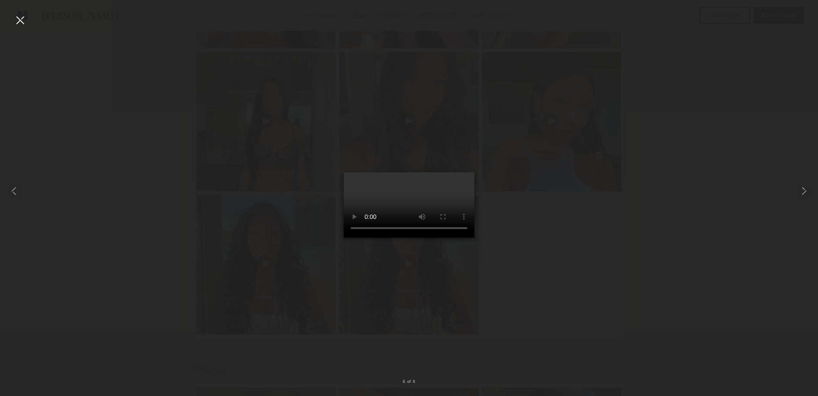
scroll to position [1037, 0]
click at [517, 235] on div at bounding box center [409, 191] width 818 height 354
click at [19, 23] on div at bounding box center [20, 20] width 14 height 14
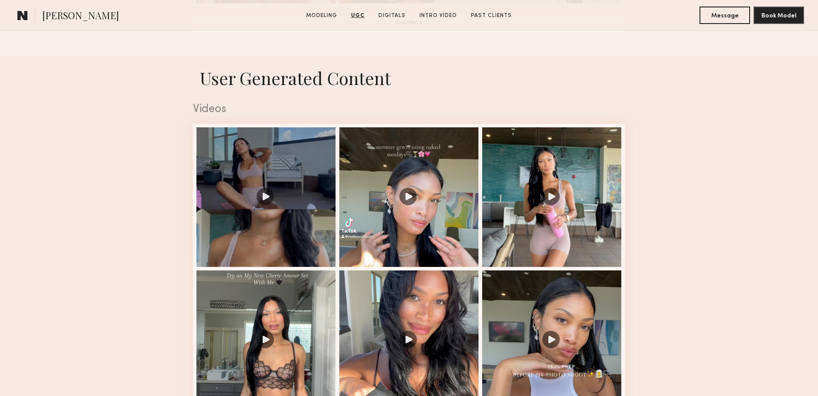
scroll to position [819, 0]
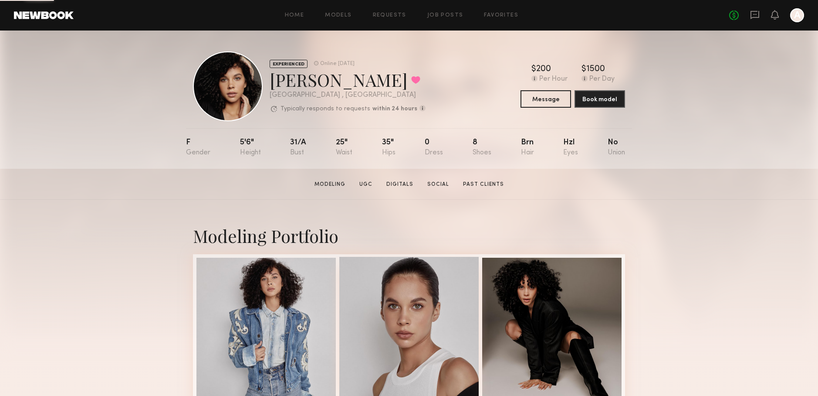
click at [370, 184] on link "UGC" at bounding box center [366, 184] width 20 height 8
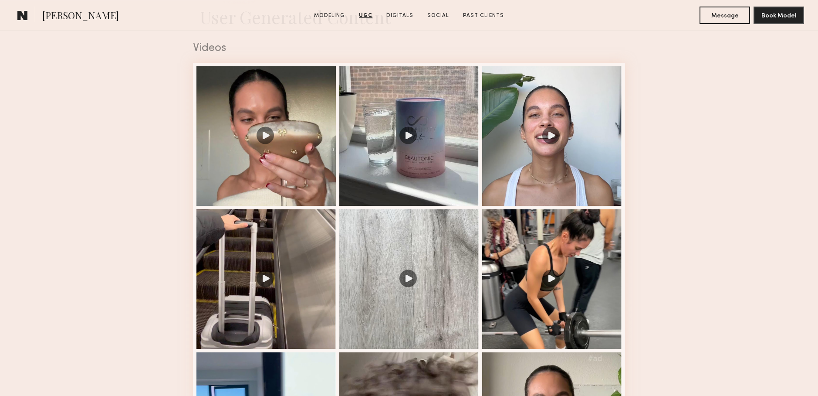
scroll to position [884, 0]
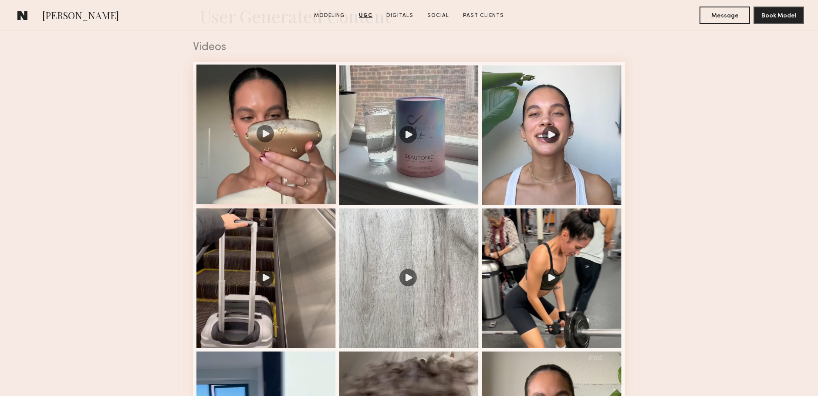
click at [328, 173] on div at bounding box center [265, 133] width 139 height 139
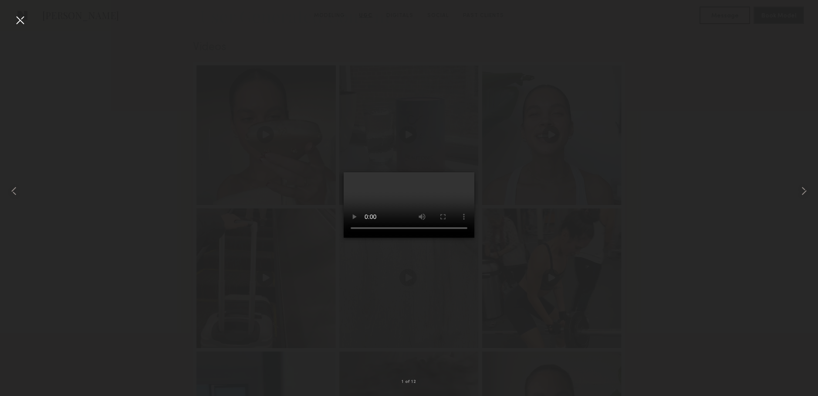
click at [17, 21] on div at bounding box center [20, 20] width 14 height 14
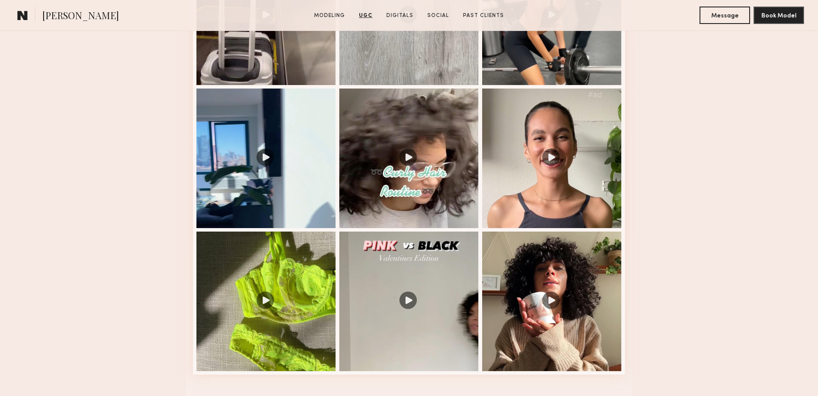
scroll to position [1146, 0]
